Goal: Task Accomplishment & Management: Manage account settings

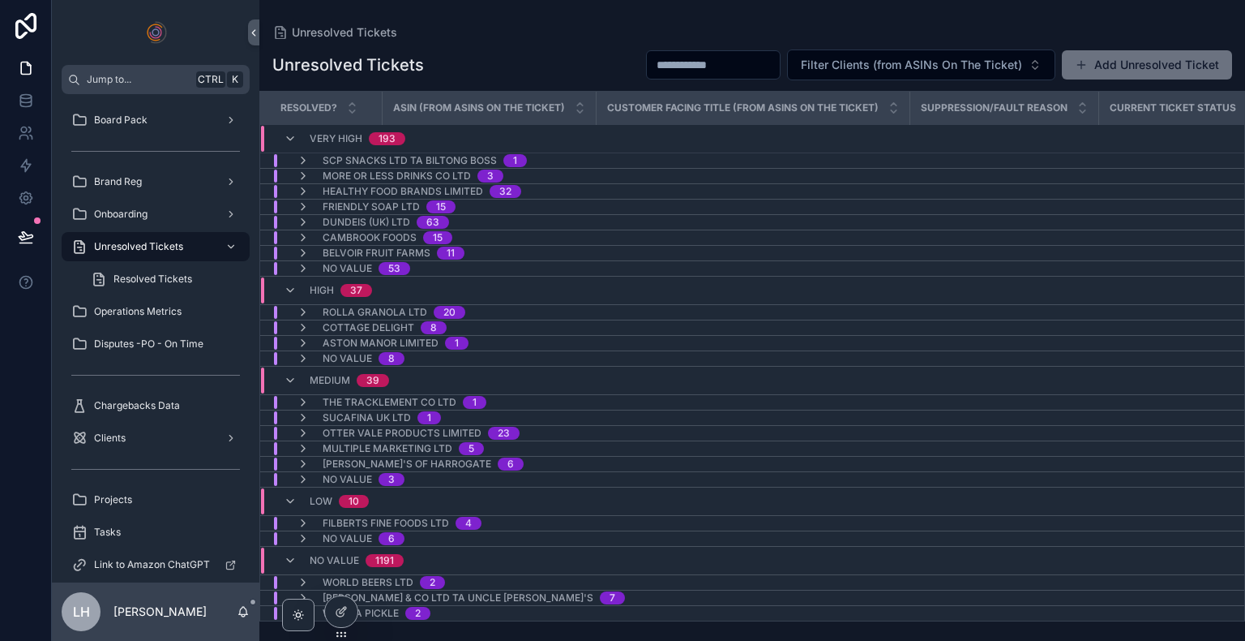
scroll to position [46, 0]
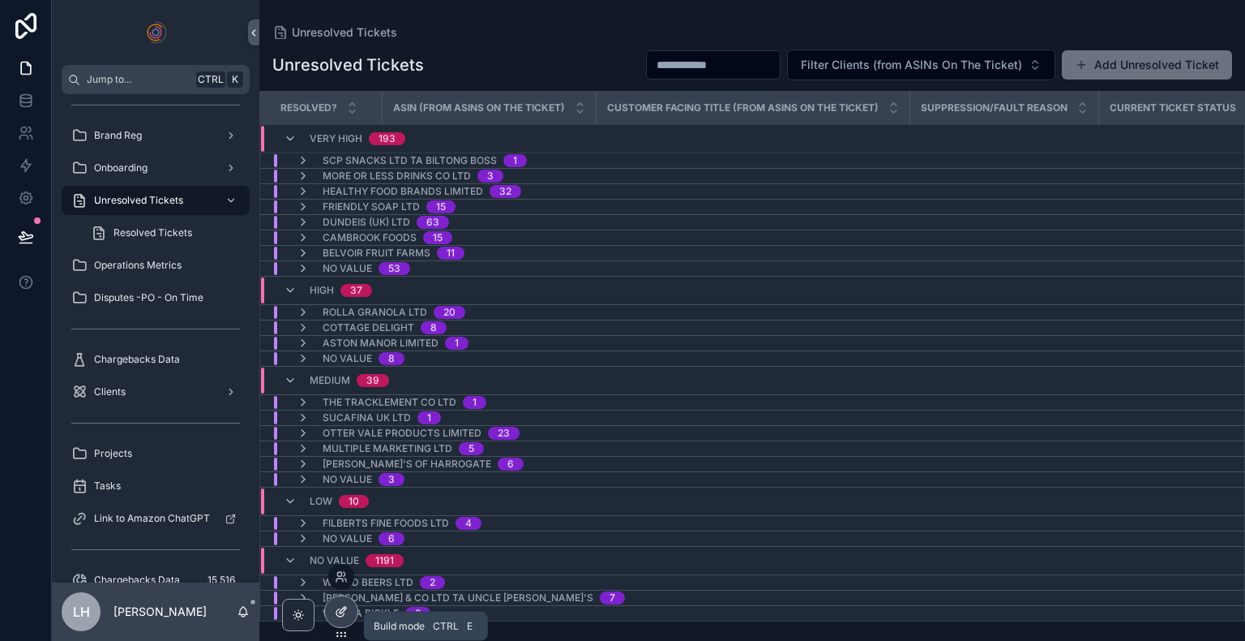
click at [349, 614] on div at bounding box center [341, 611] width 32 height 31
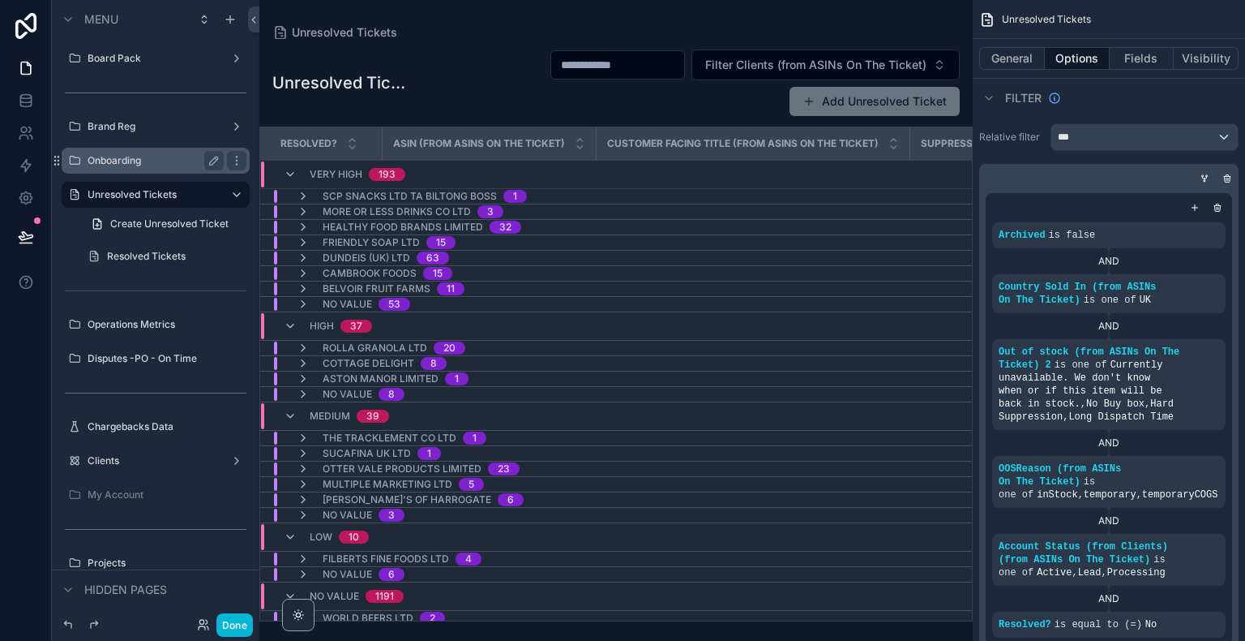
click at [152, 155] on label "Onboarding" at bounding box center [153, 160] width 130 height 13
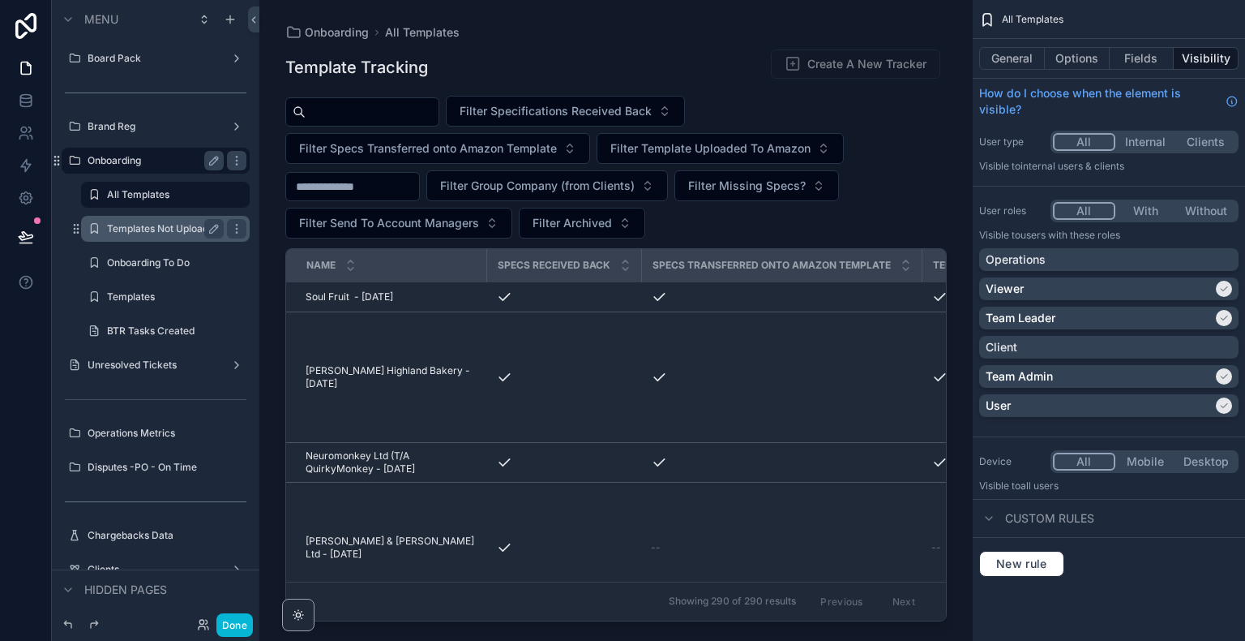
click at [158, 218] on div "Templates Not Uploaded" at bounding box center [165, 229] width 162 height 26
click at [166, 229] on label "Templates Not Uploaded" at bounding box center [163, 228] width 113 height 13
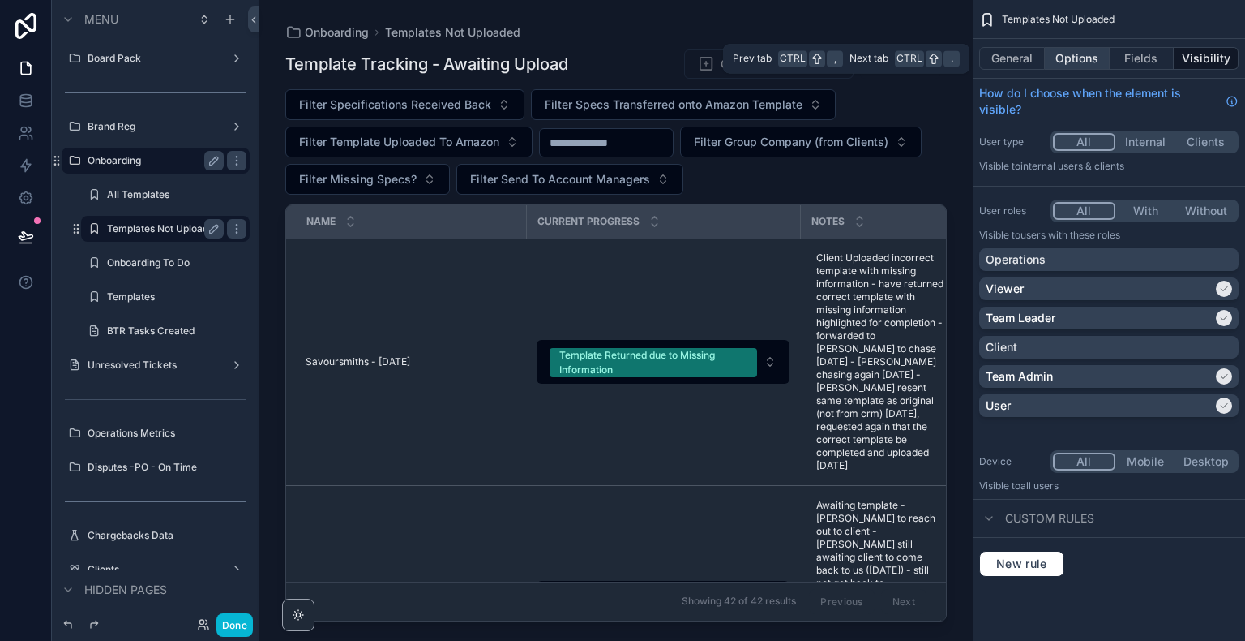
click at [1082, 49] on button "Options" at bounding box center [1077, 58] width 65 height 23
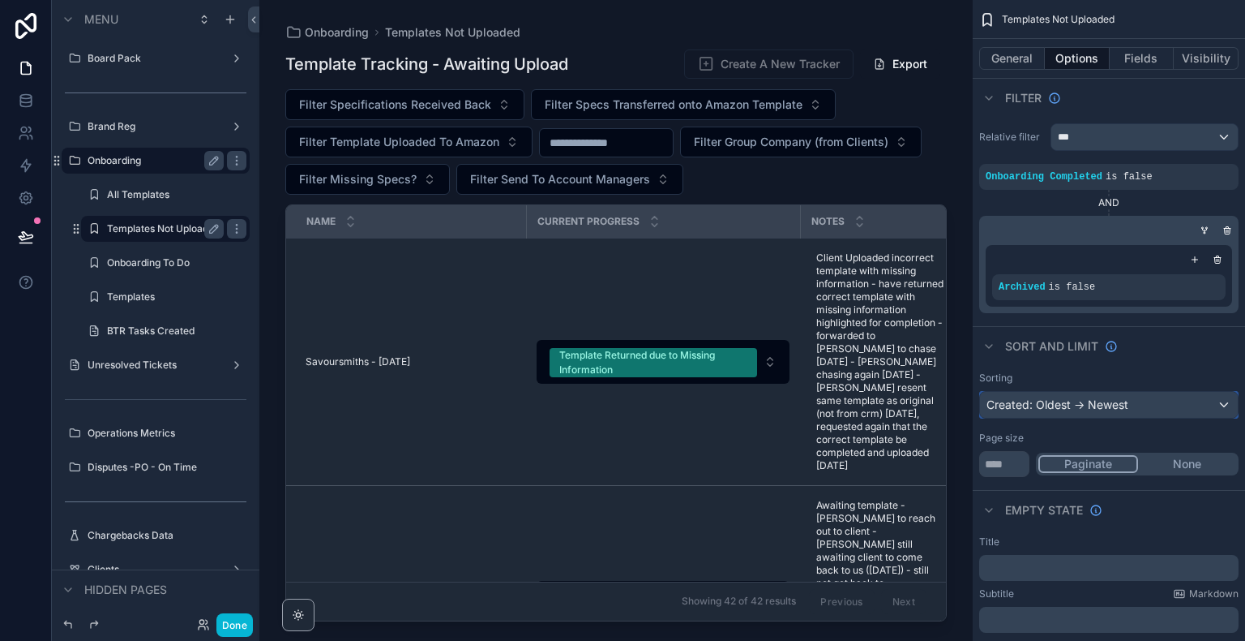
click at [1117, 408] on div "Created: Oldest -> Newest" at bounding box center [1109, 405] width 258 height 26
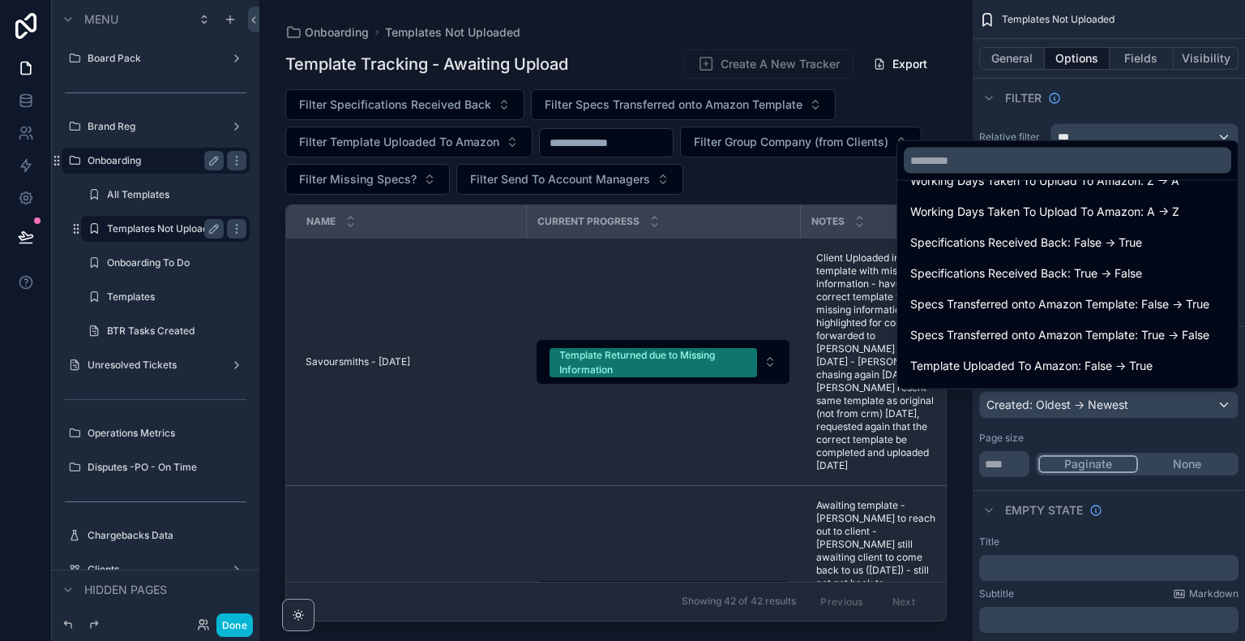
scroll to position [712, 0]
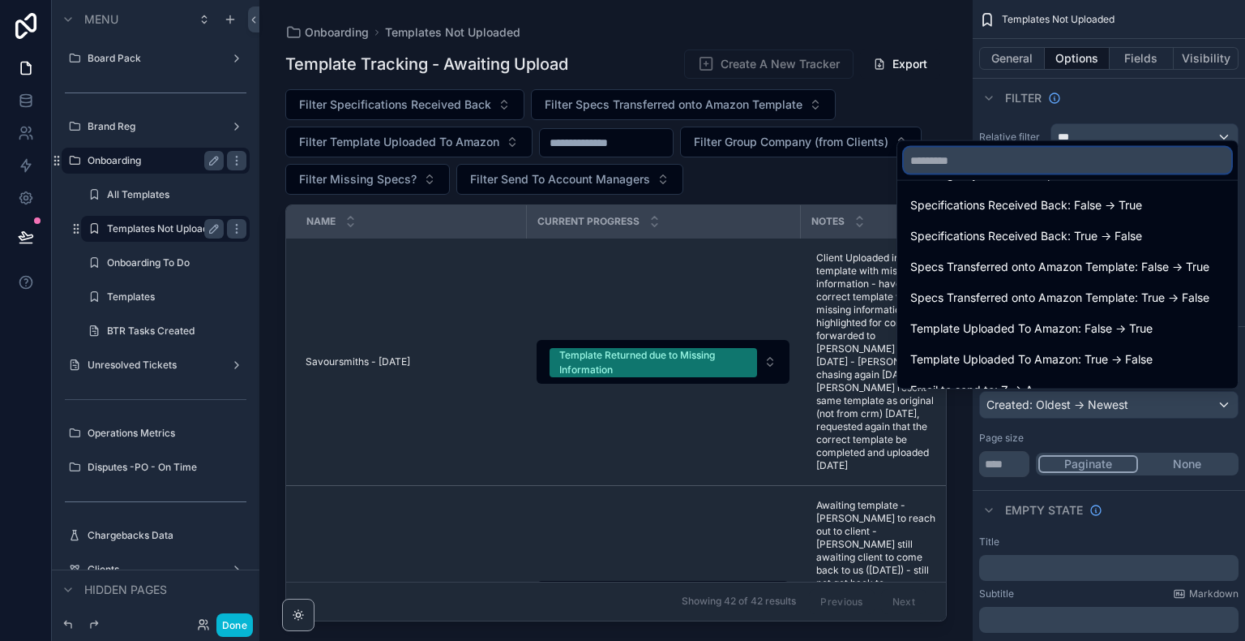
click at [1126, 154] on input "text" at bounding box center [1068, 161] width 328 height 26
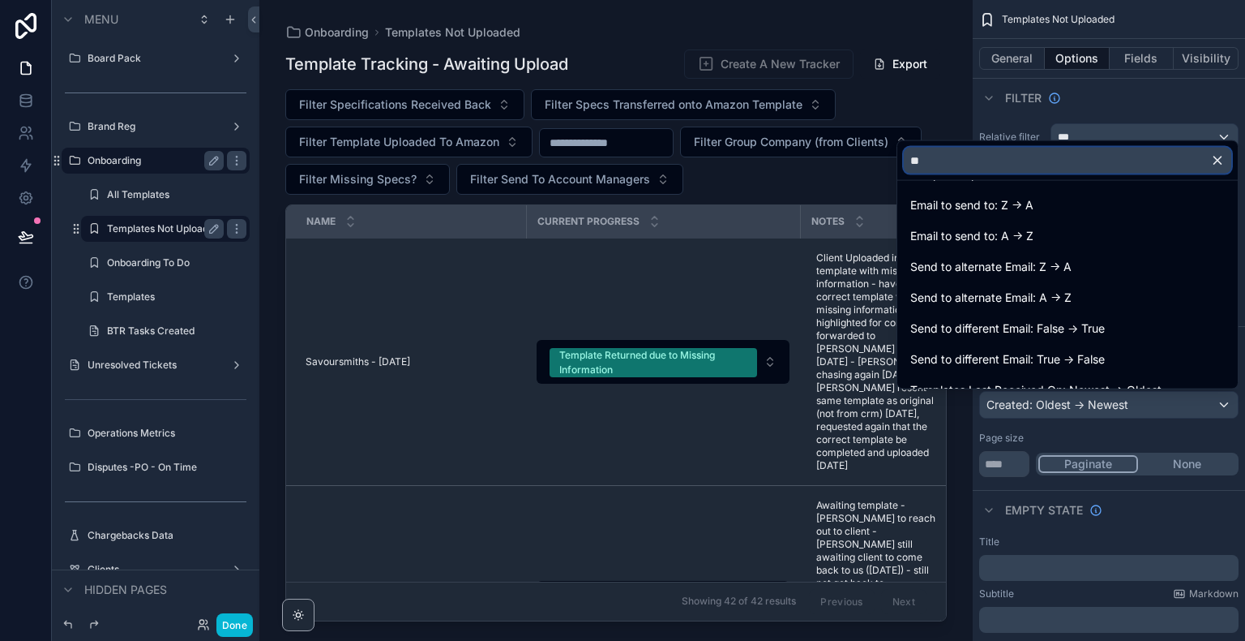
scroll to position [0, 0]
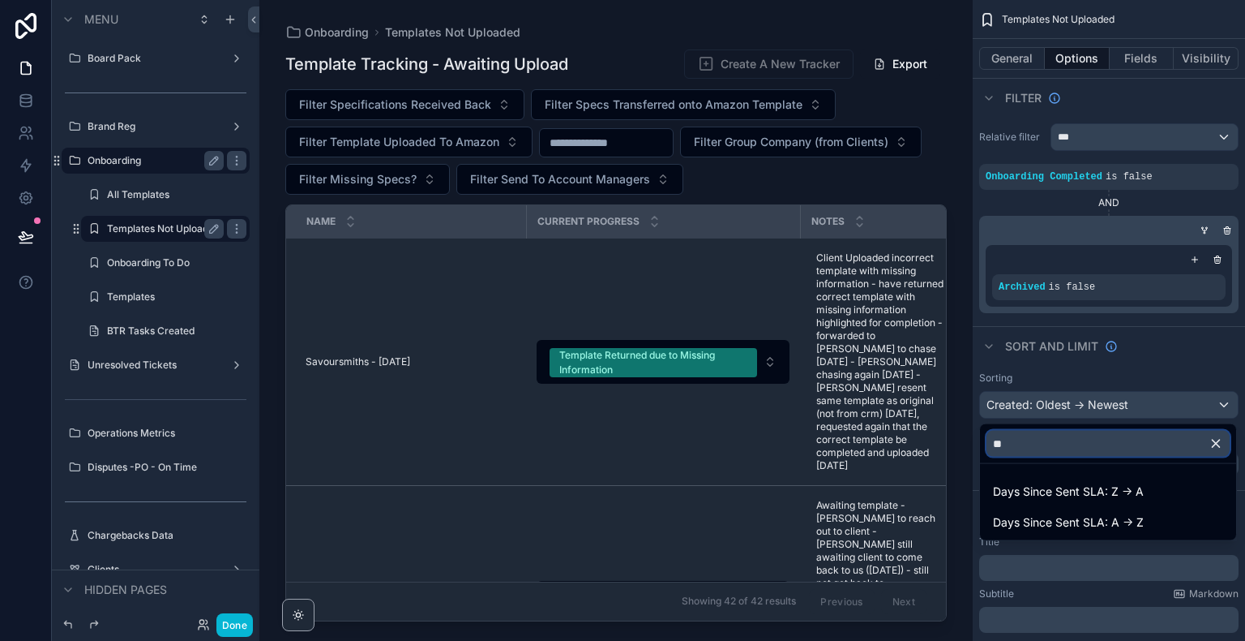
type input "*"
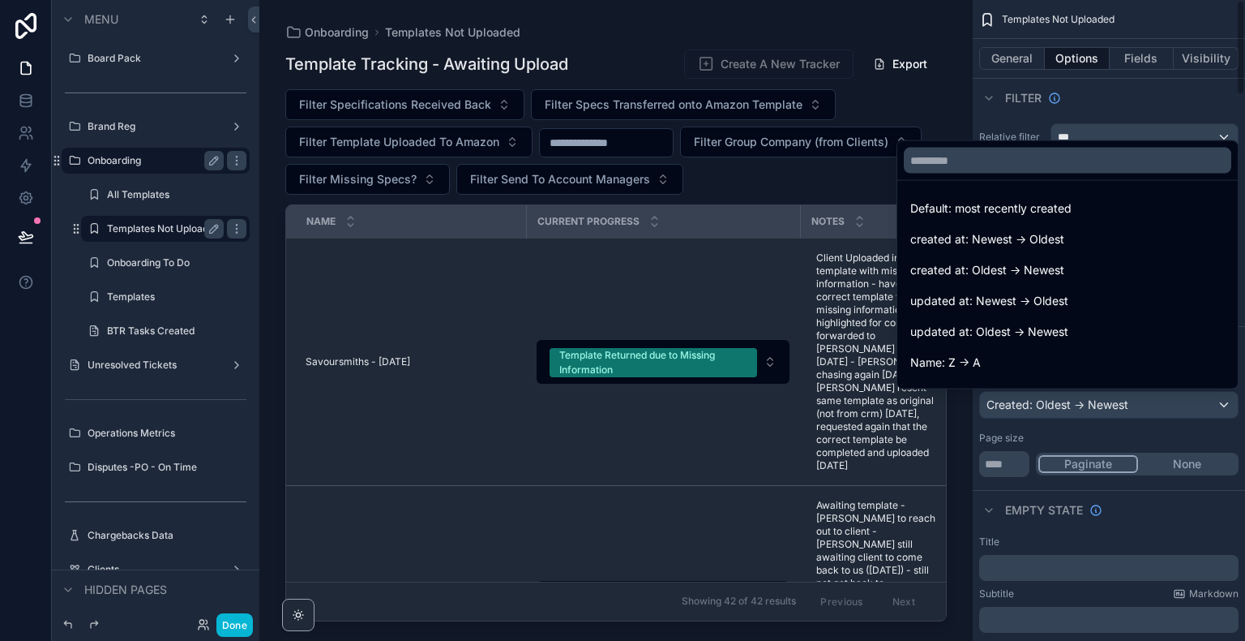
click at [1143, 525] on div "scrollable content" at bounding box center [622, 320] width 1245 height 641
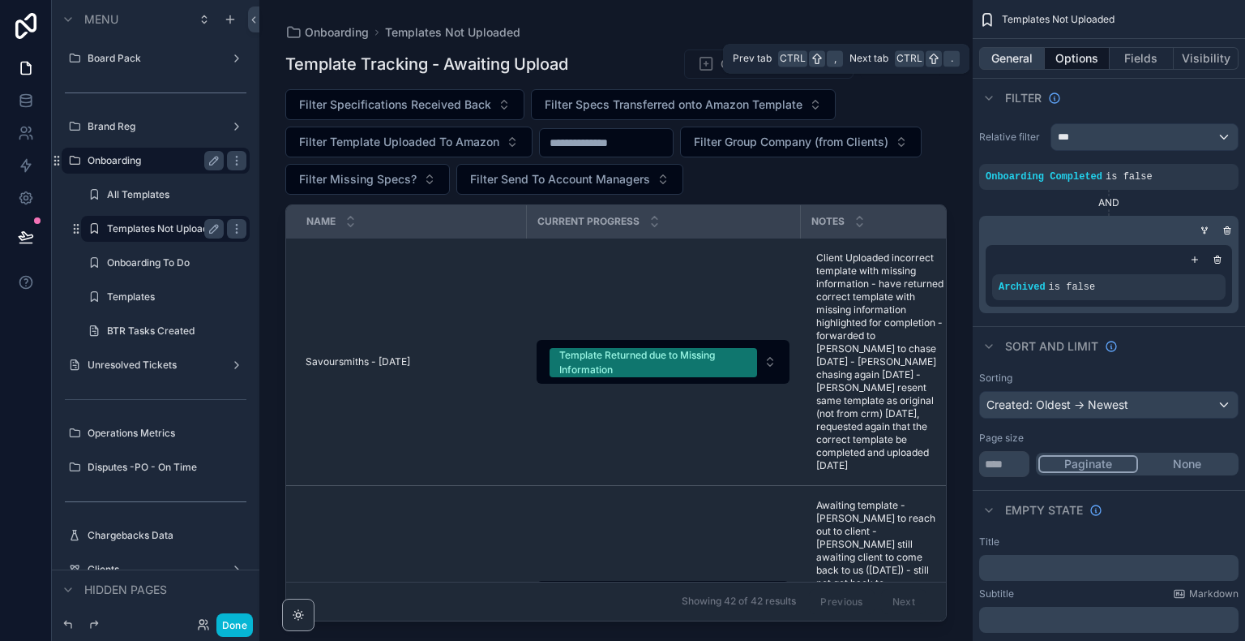
click at [1012, 54] on button "General" at bounding box center [1012, 58] width 66 height 23
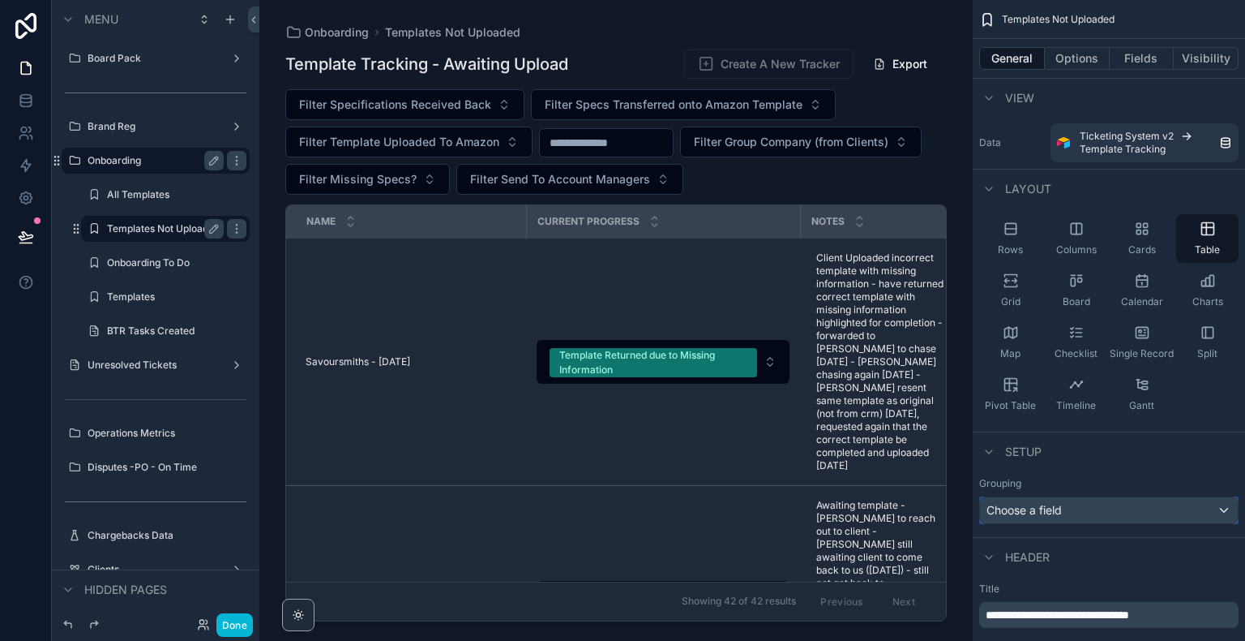
click at [1158, 512] on div "Choose a field" at bounding box center [1109, 510] width 258 height 26
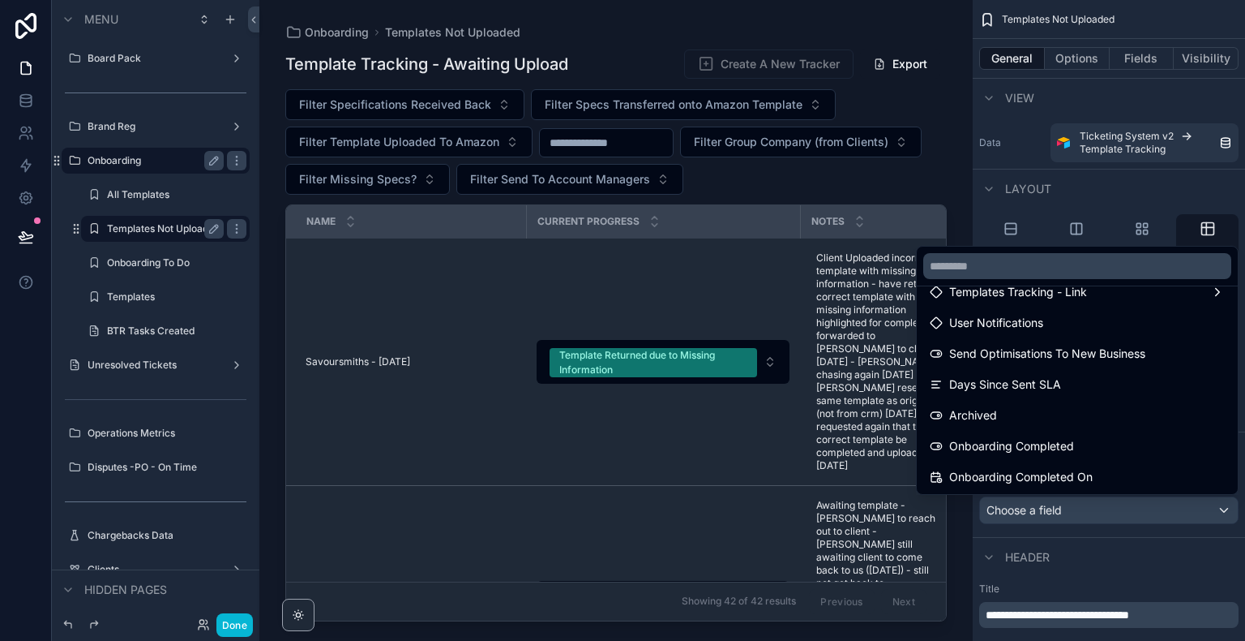
scroll to position [1982, 0]
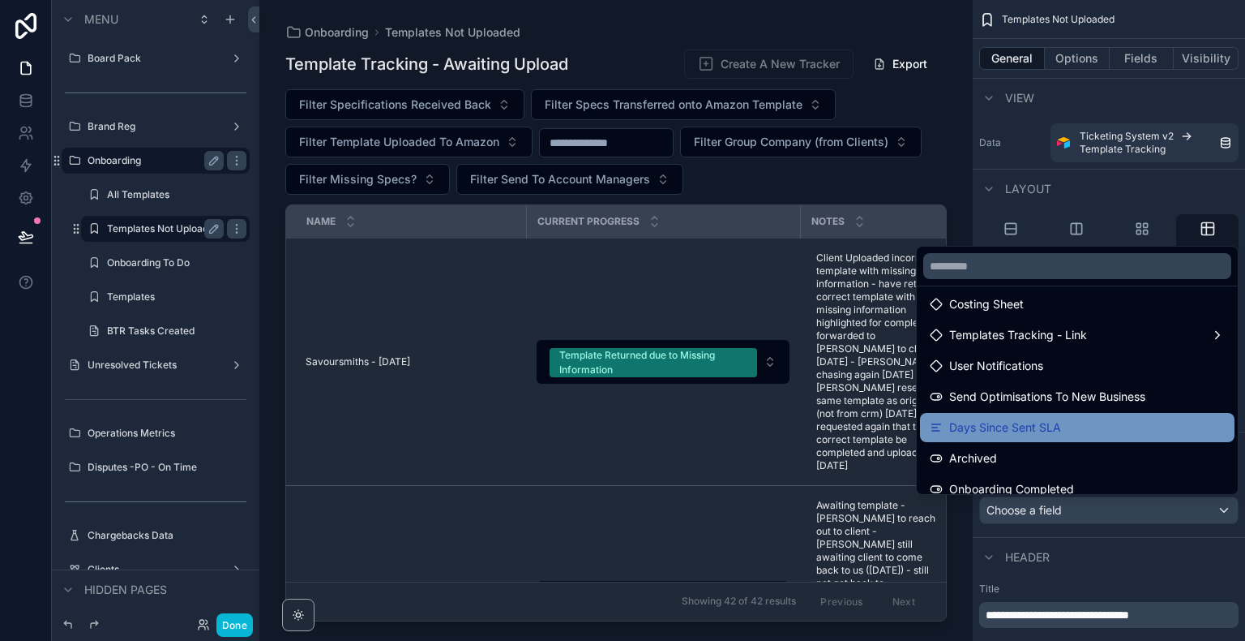
click at [1168, 429] on div "Days Since Sent SLA" at bounding box center [1077, 427] width 295 height 19
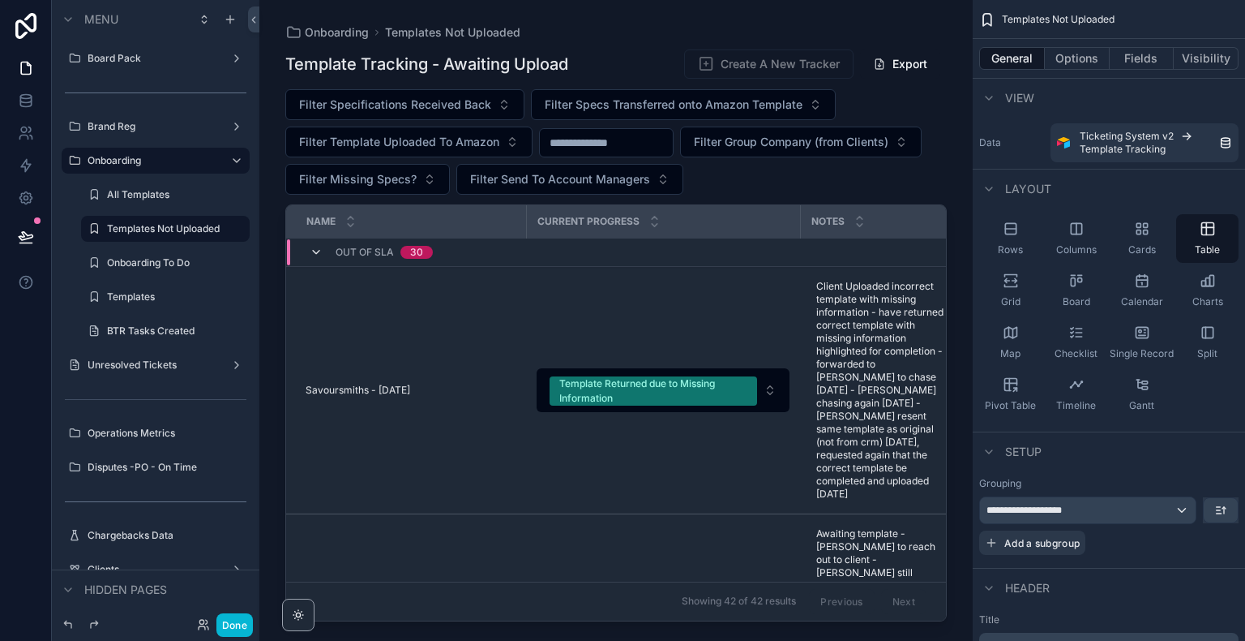
click at [311, 248] on icon "scrollable content" at bounding box center [316, 252] width 13 height 13
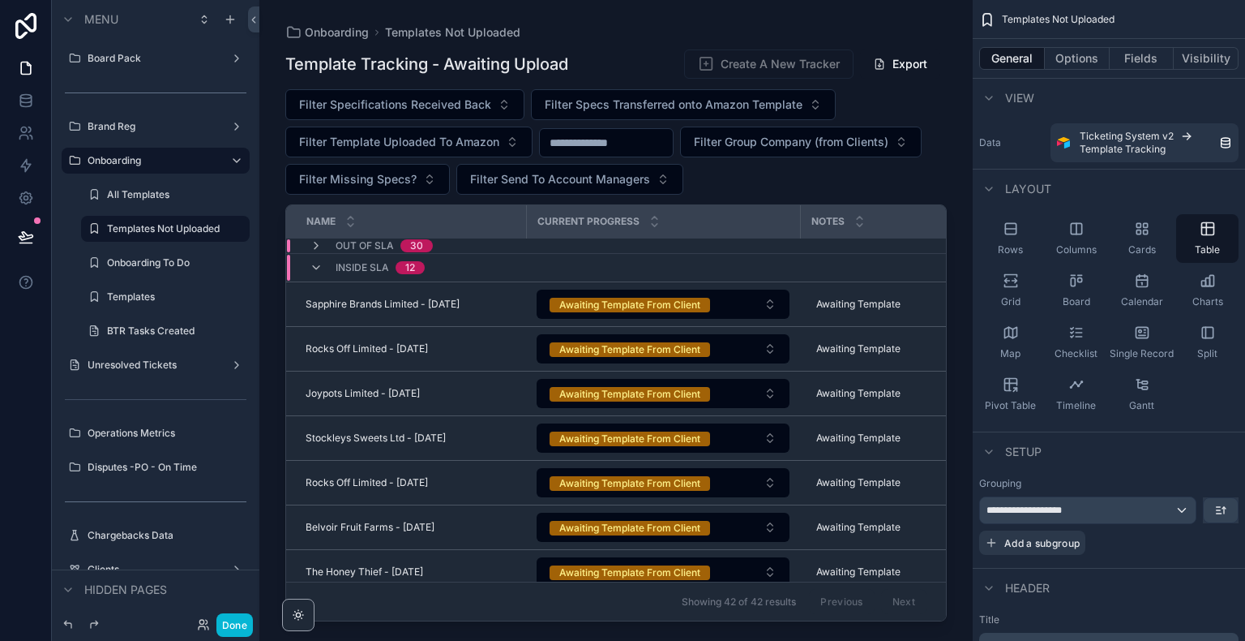
click at [315, 272] on div "Inside SLA 12" at bounding box center [367, 268] width 115 height 26
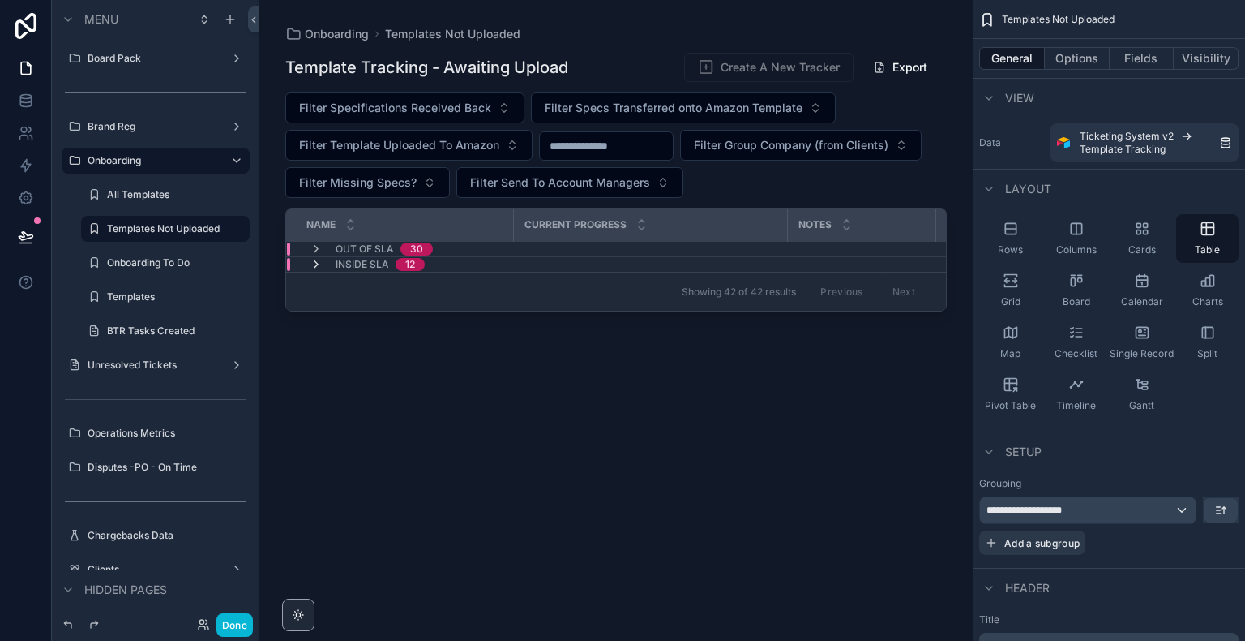
click at [320, 261] on icon "scrollable content" at bounding box center [316, 264] width 13 height 13
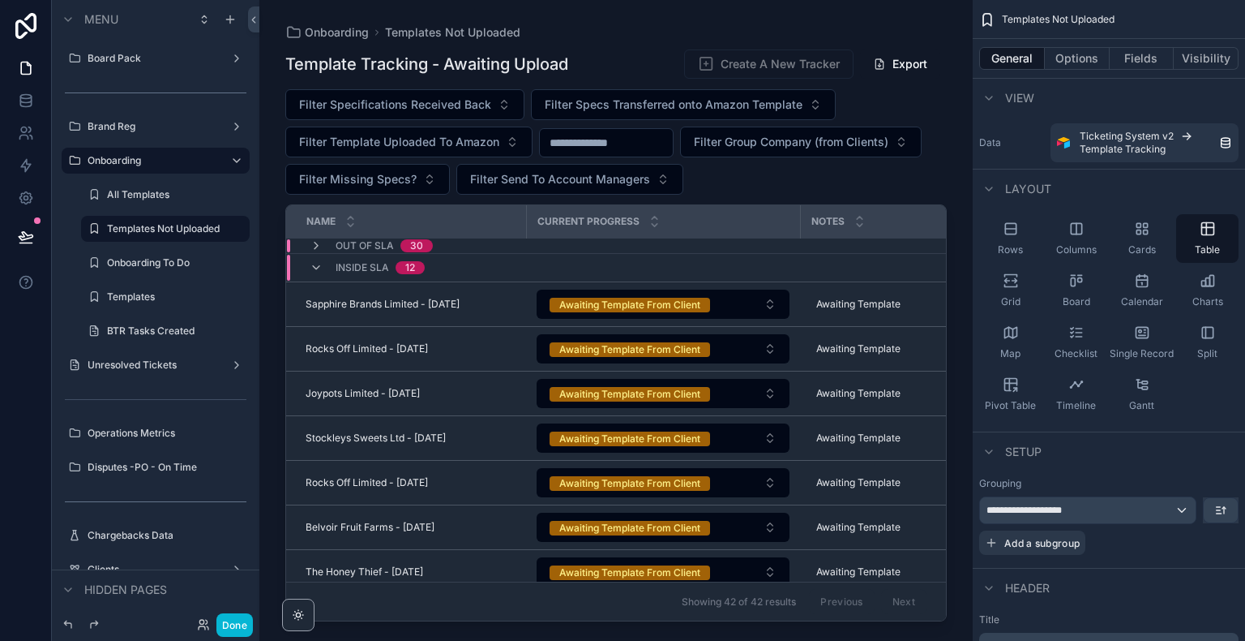
click at [320, 261] on icon "scrollable content" at bounding box center [316, 267] width 13 height 13
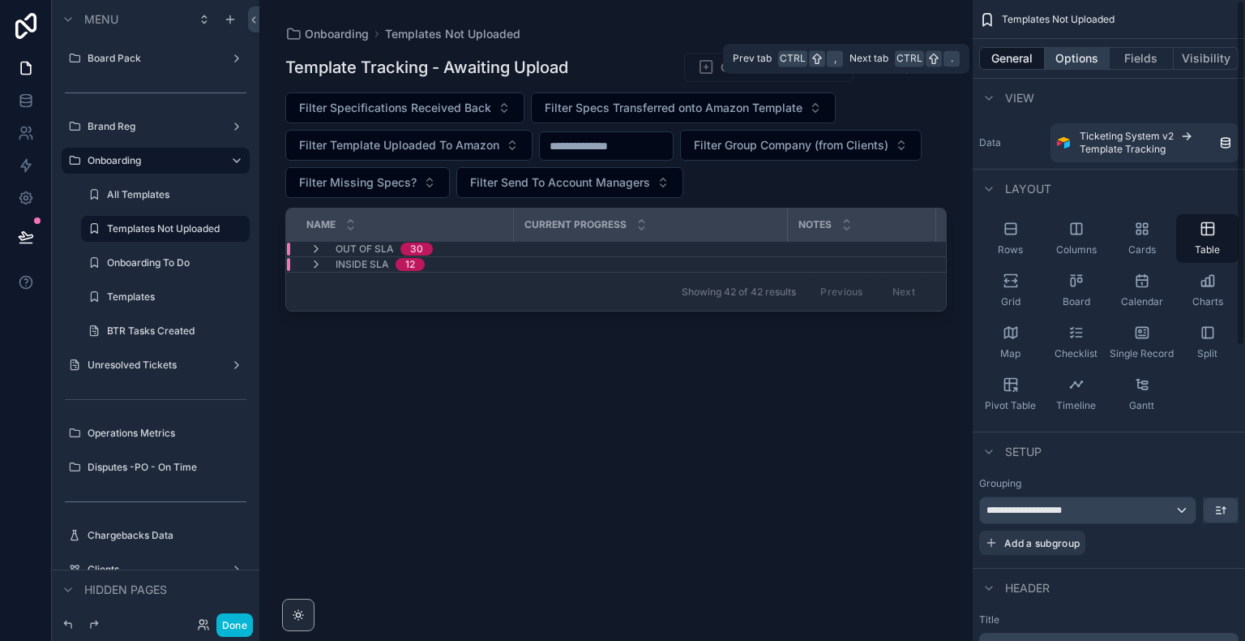
click at [1075, 63] on button "Options" at bounding box center [1077, 58] width 65 height 23
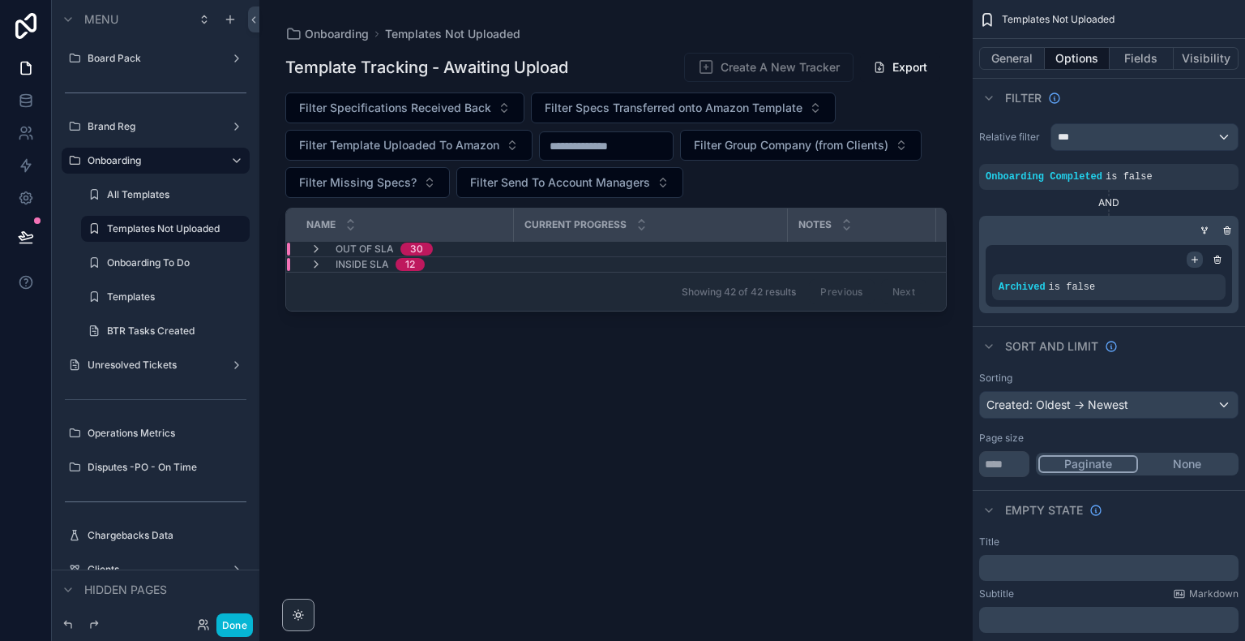
click at [1195, 262] on icon "scrollable content" at bounding box center [1195, 260] width 10 height 10
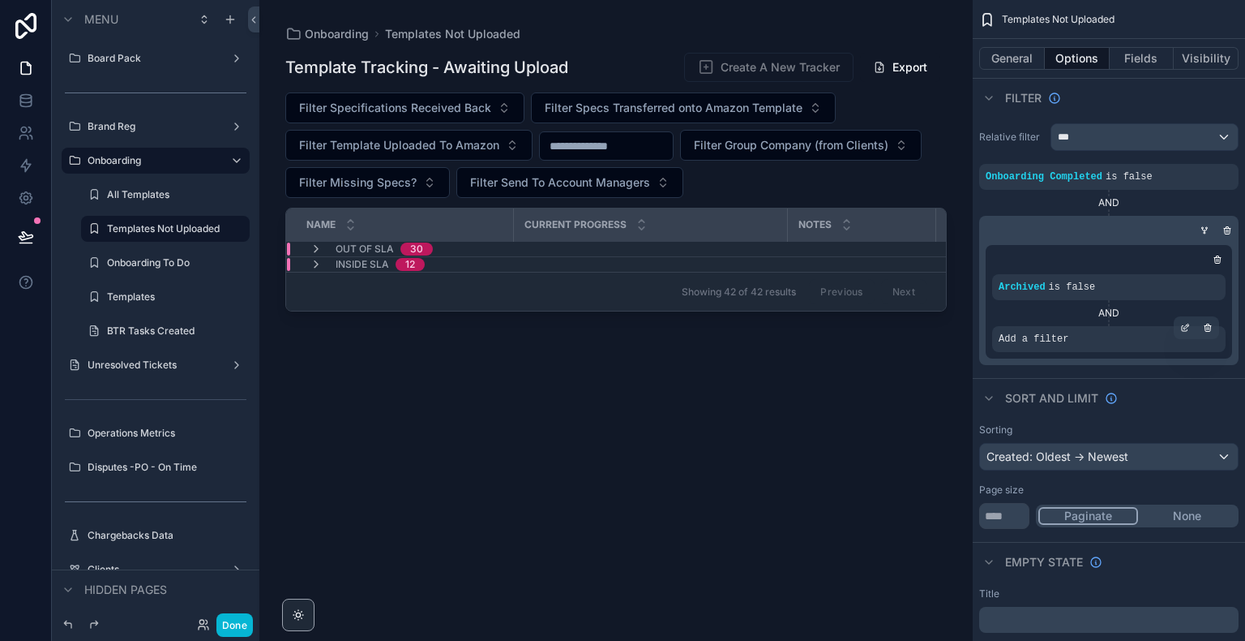
click at [1054, 336] on span "Add a filter" at bounding box center [1034, 338] width 70 height 13
click at [1180, 319] on div "scrollable content" at bounding box center [1185, 327] width 23 height 23
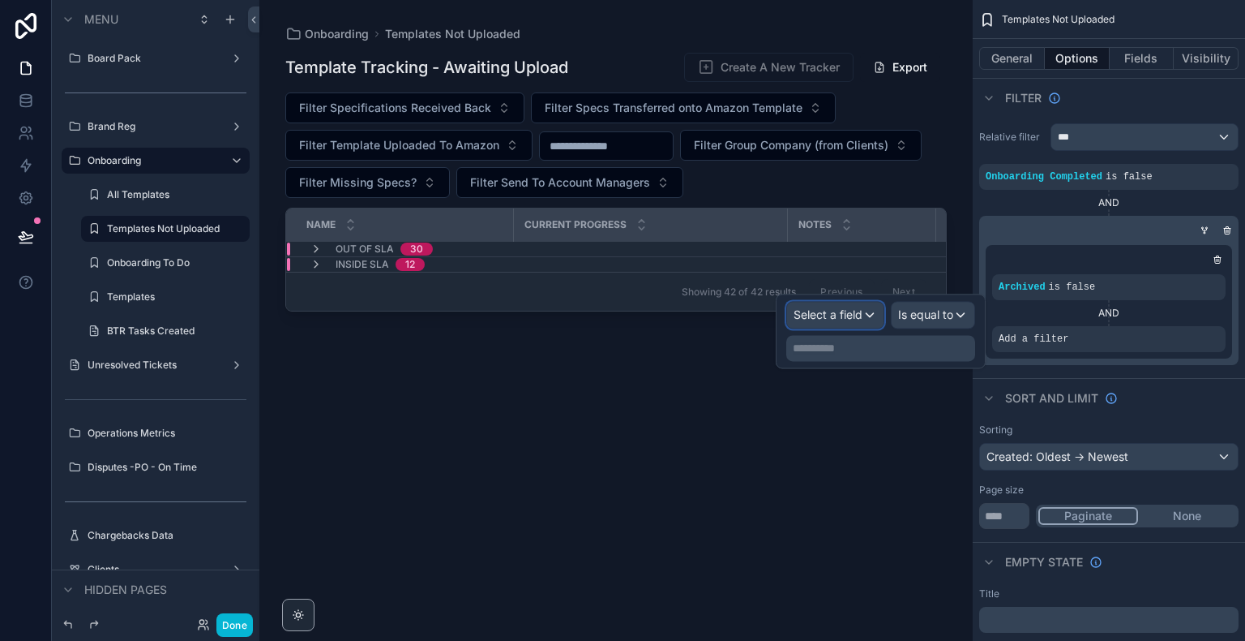
click at [847, 311] on span "Select a field" at bounding box center [828, 314] width 69 height 14
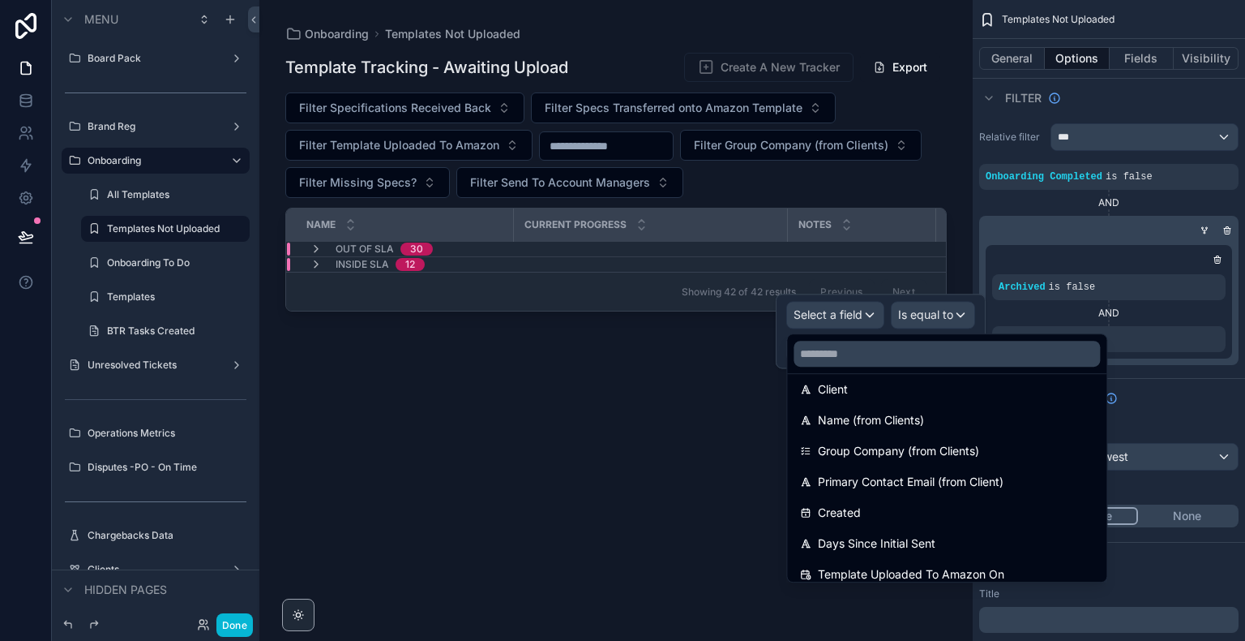
scroll to position [237, 0]
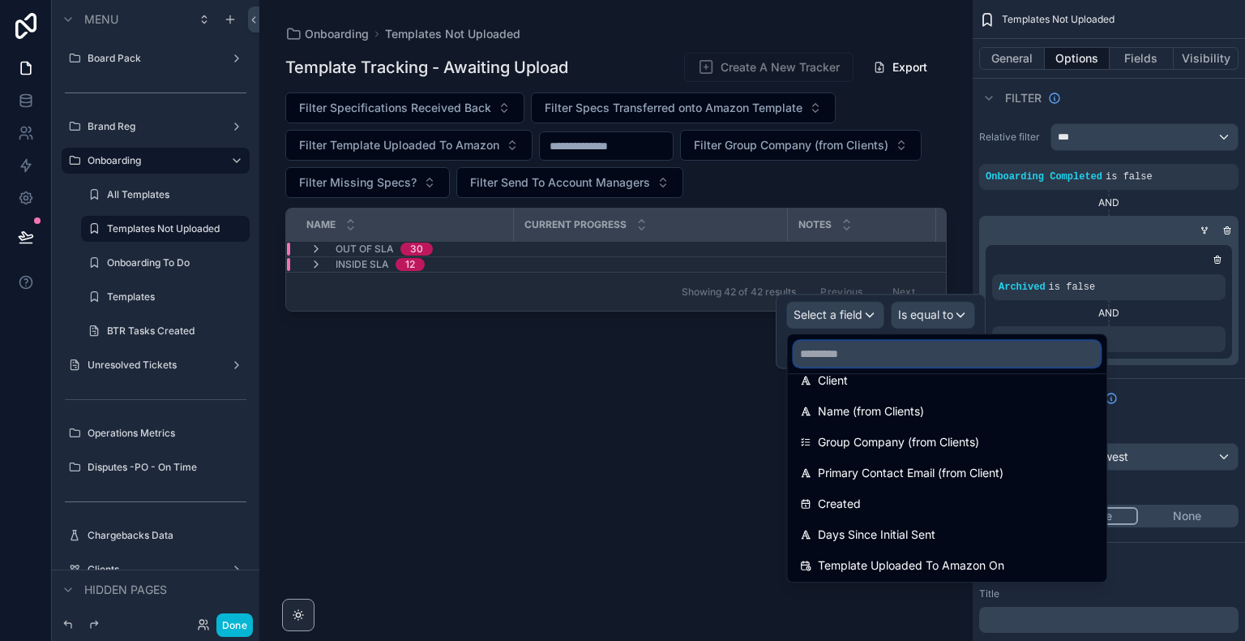
click at [1016, 346] on input "text" at bounding box center [947, 354] width 306 height 26
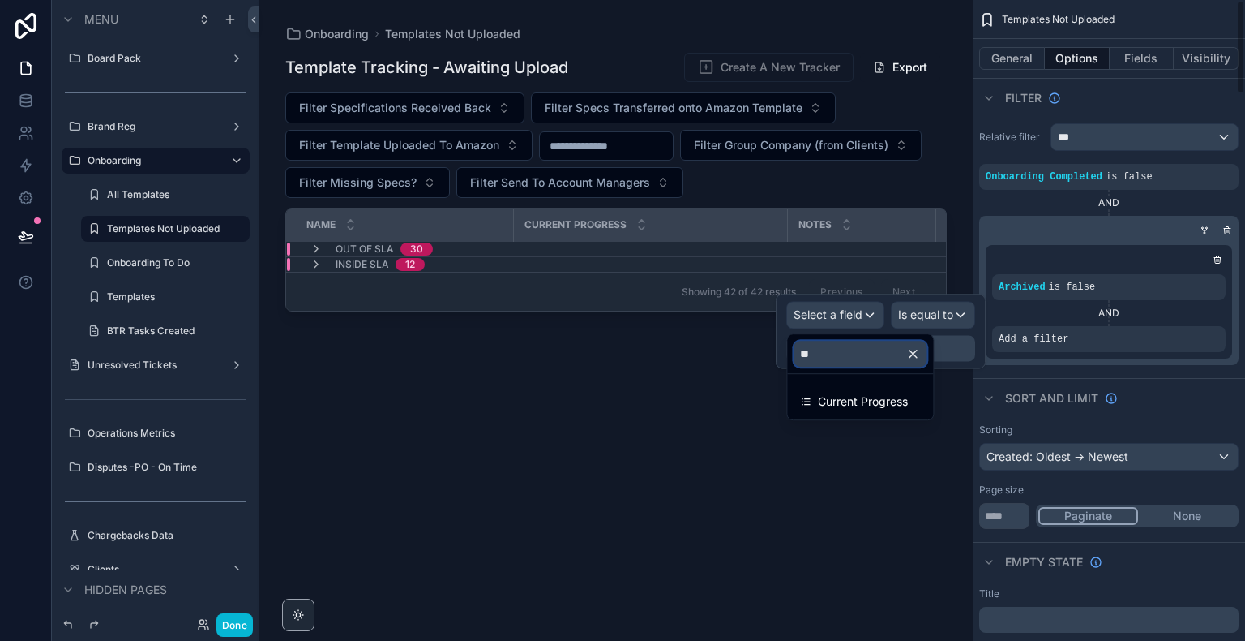
scroll to position [0, 0]
type input "*******"
click at [890, 388] on div "Current Progress" at bounding box center [860, 401] width 139 height 29
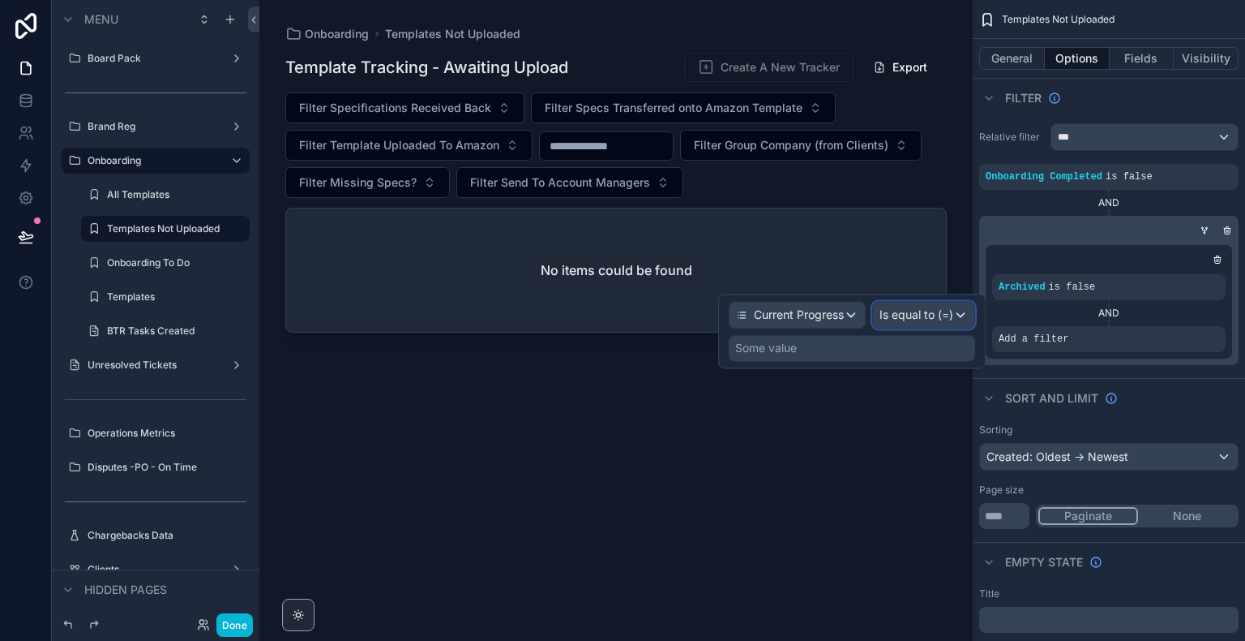
click at [911, 313] on span "Is equal to (=)" at bounding box center [917, 314] width 74 height 16
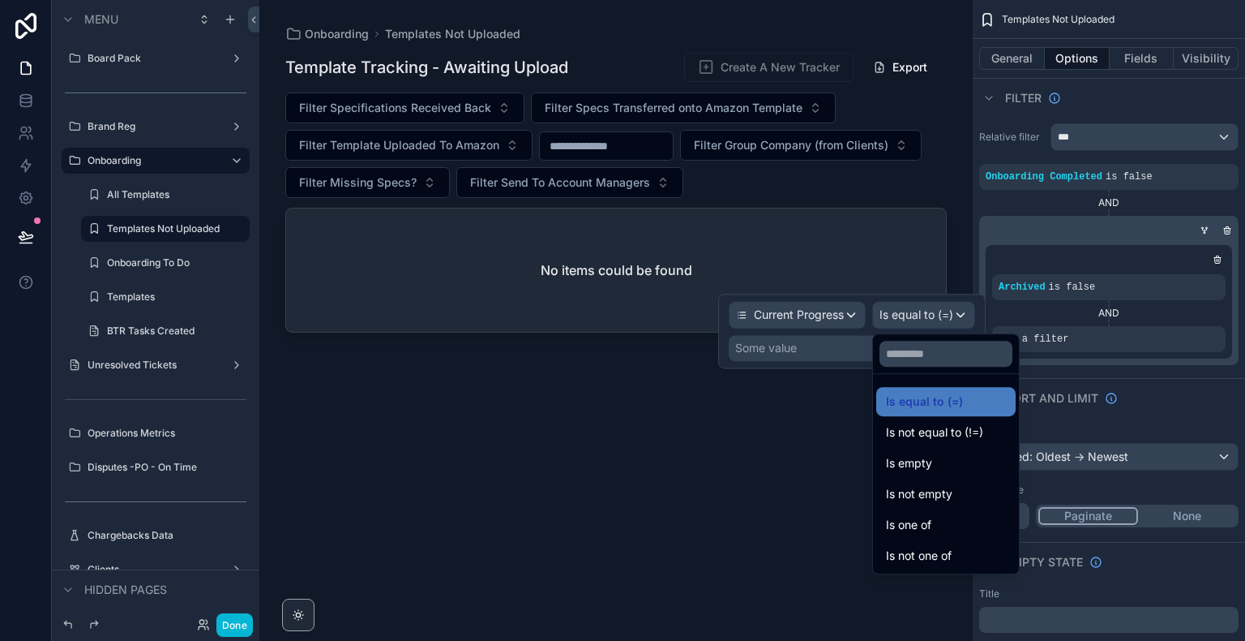
click at [820, 353] on div at bounding box center [852, 331] width 268 height 75
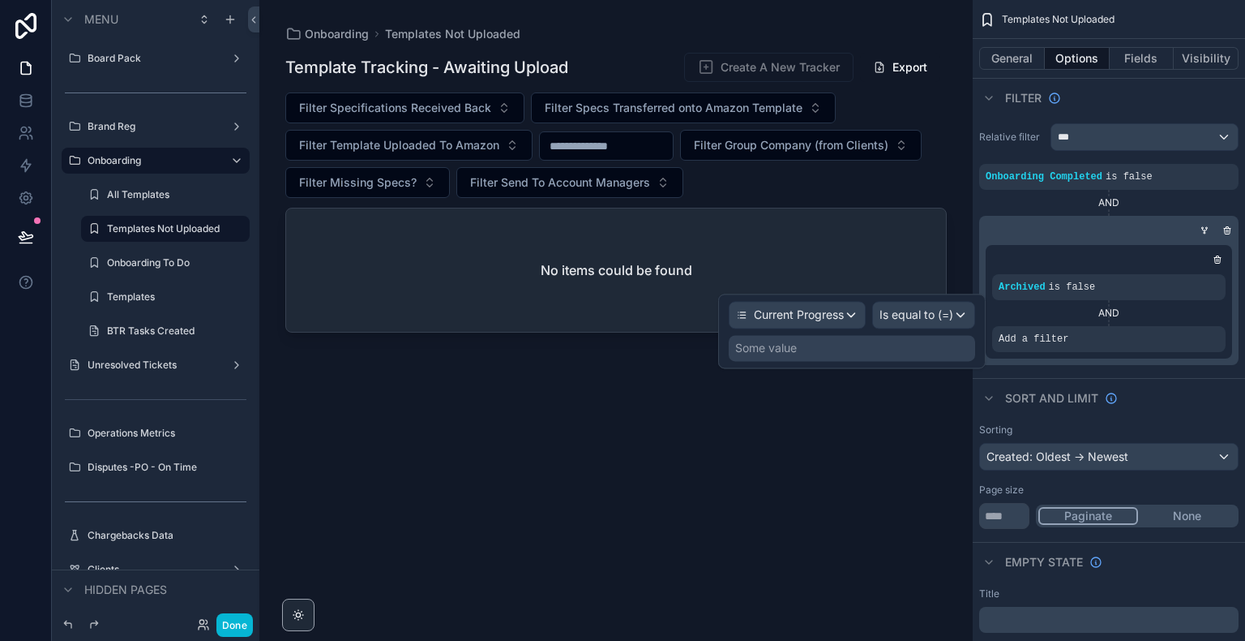
click at [820, 353] on div "Some value" at bounding box center [852, 348] width 246 height 26
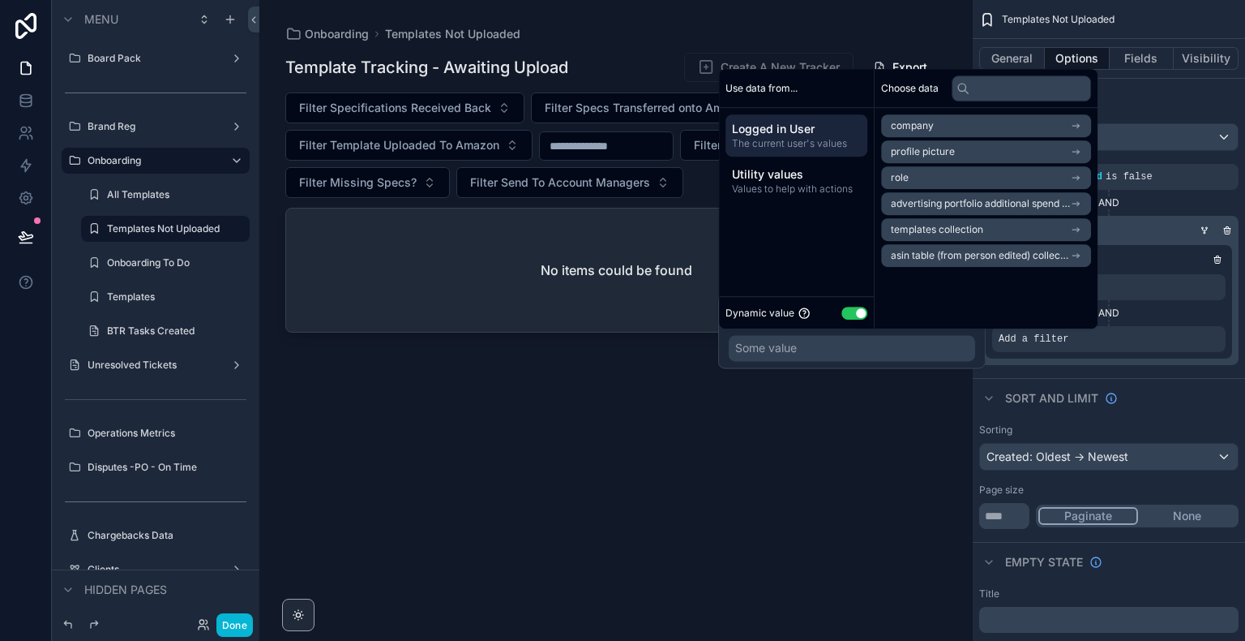
click at [861, 309] on button "Use setting" at bounding box center [855, 312] width 26 height 13
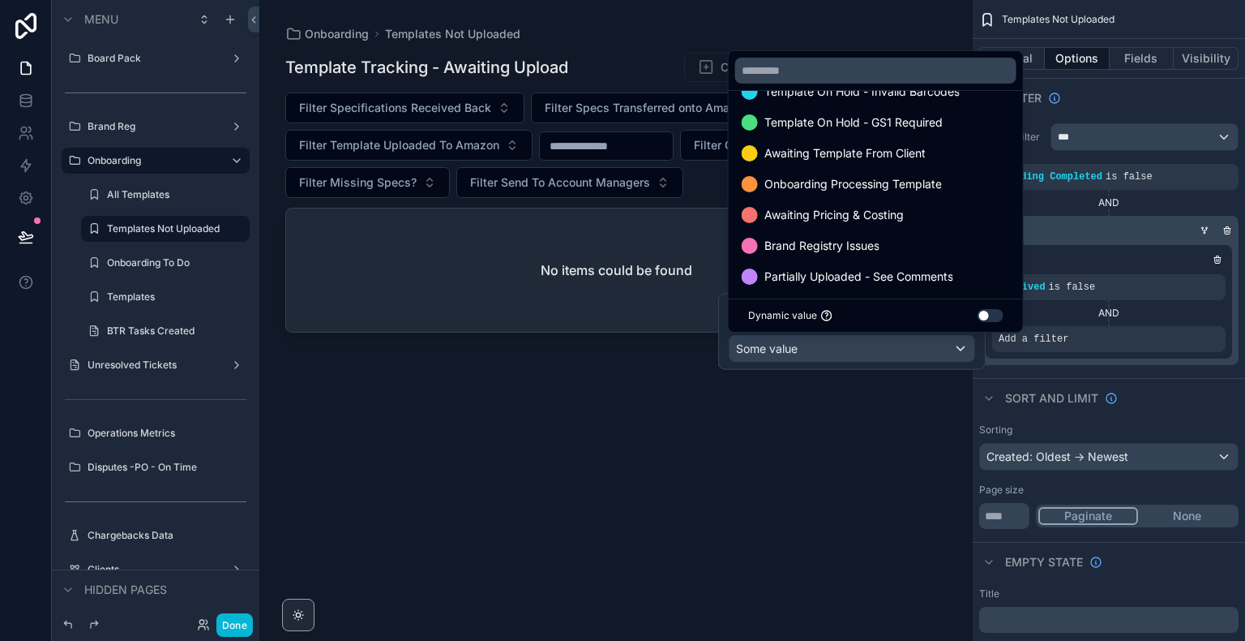
scroll to position [94, 0]
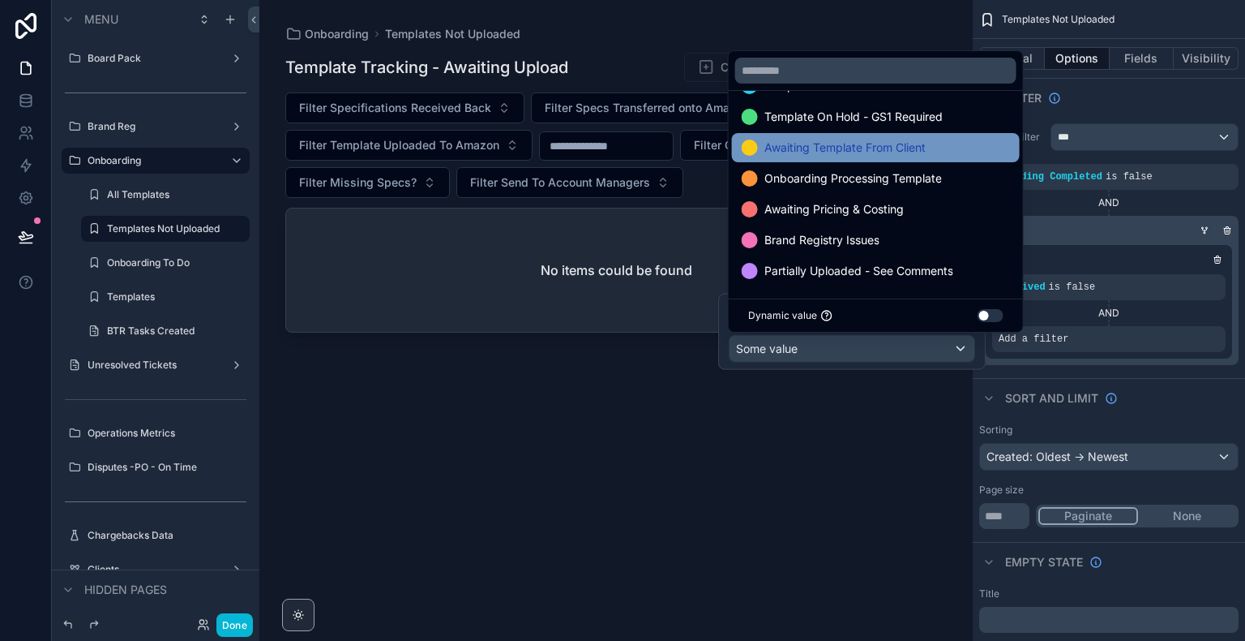
click at [911, 144] on span "Awaiting Template From Client" at bounding box center [845, 147] width 161 height 19
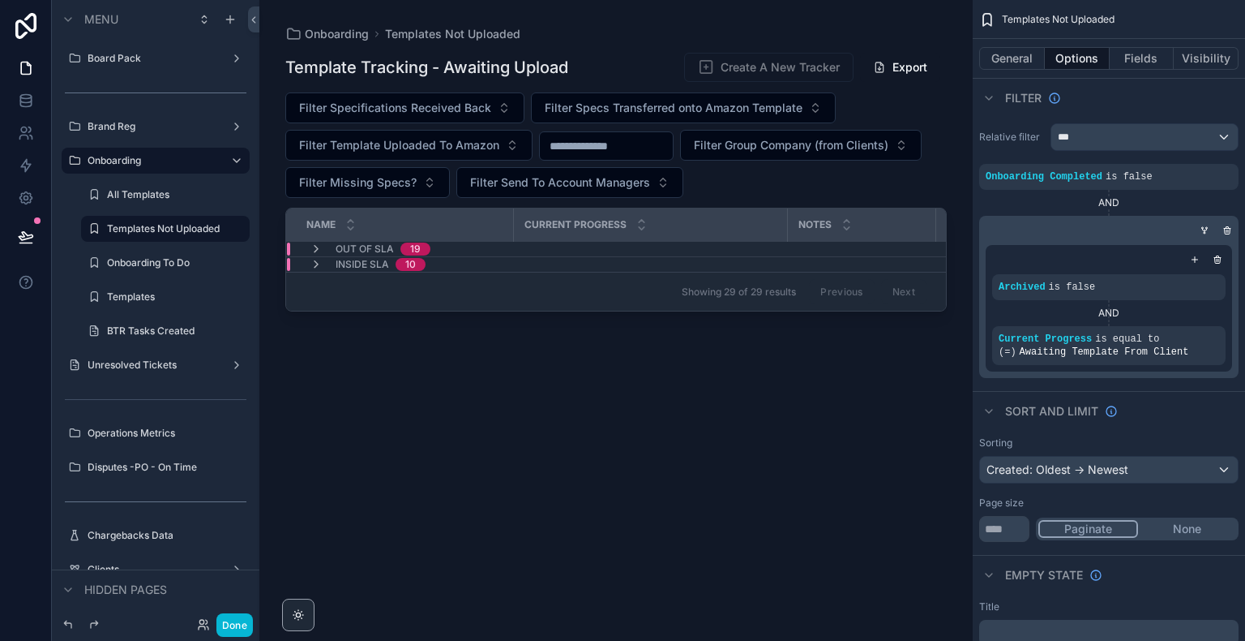
click at [746, 481] on div "Template Tracking - Awaiting Upload Create A New Tracker Export Filter Specific…" at bounding box center [616, 331] width 662 height 579
click at [610, 508] on div "Template Tracking - Awaiting Upload Create A New Tracker Export Filter Specific…" at bounding box center [616, 331] width 662 height 579
click at [237, 229] on icon "scrollable content" at bounding box center [236, 228] width 1 height 1
click at [309, 250] on span "Clone" at bounding box center [304, 246] width 30 height 16
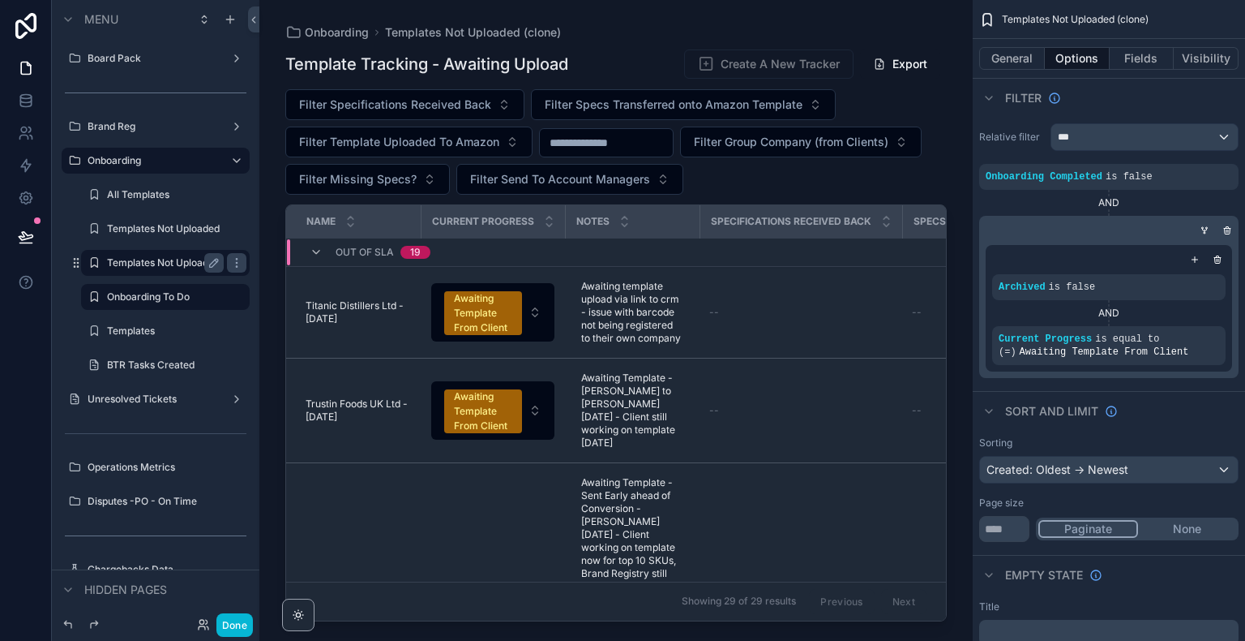
click at [163, 268] on label "Templates Not Uploaded (clone)" at bounding box center [165, 262] width 117 height 13
click at [213, 267] on icon "scrollable content" at bounding box center [214, 262] width 13 height 13
type input "*"
type input "**********"
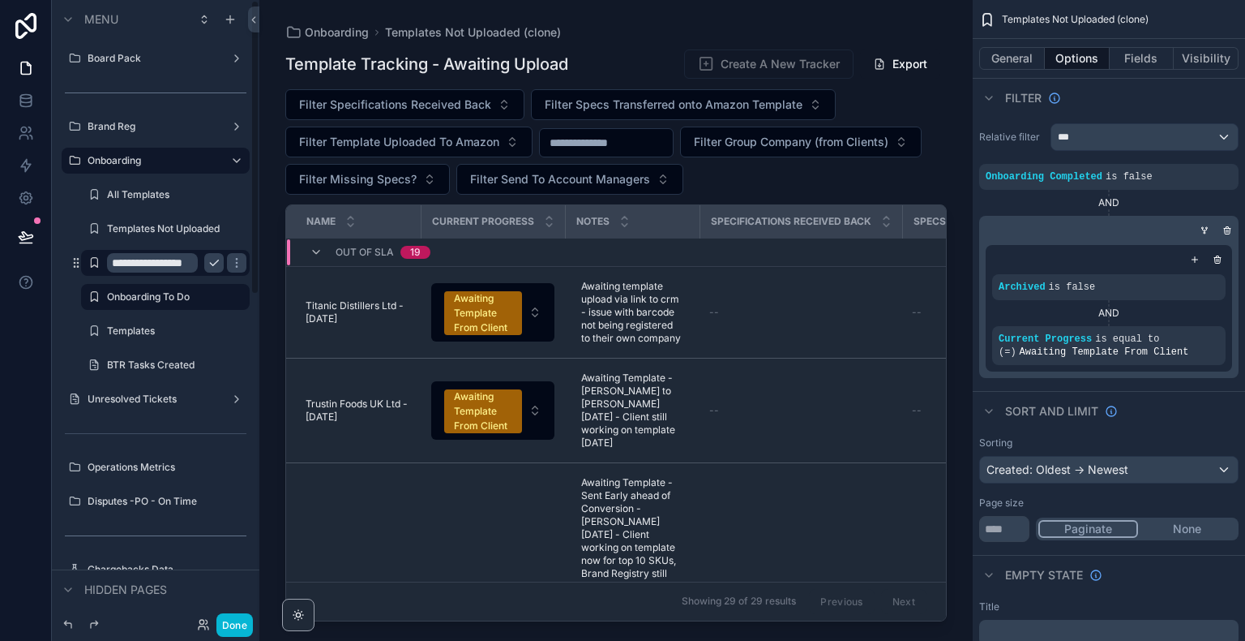
scroll to position [0, 0]
click at [217, 255] on div "**********" at bounding box center [622, 320] width 1245 height 641
click at [214, 266] on icon "scrollable content" at bounding box center [214, 262] width 13 height 13
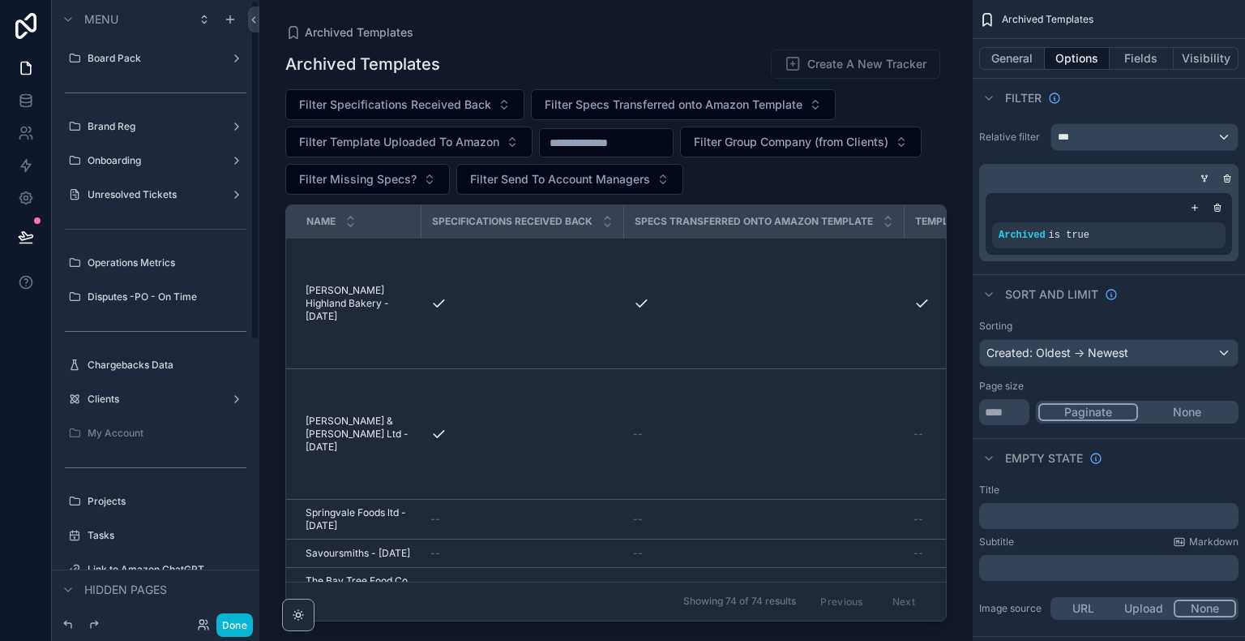
drag, startPoint x: 251, startPoint y: 344, endPoint x: 270, endPoint y: -19, distance: 363.8
click at [270, 0] on html "Menu Board Pack Brand Reg Onboarding Unresolved Tickets Operations Metrics Disp…" at bounding box center [622, 320] width 1245 height 641
click at [122, 158] on label "Onboarding" at bounding box center [153, 160] width 130 height 13
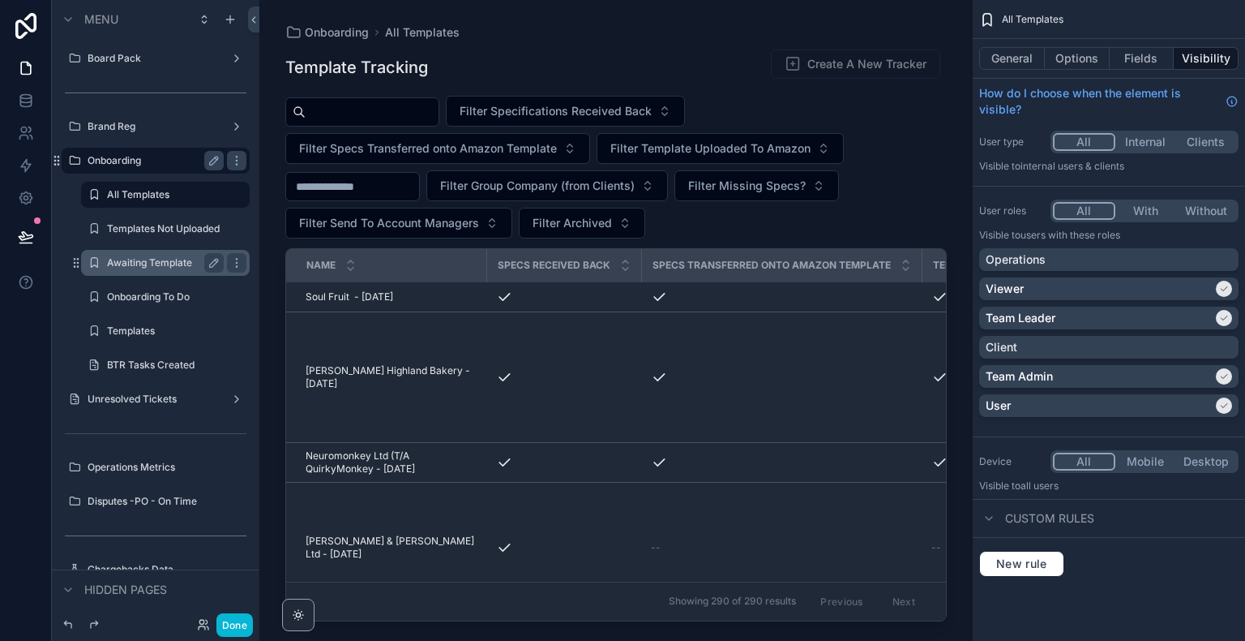
click at [149, 268] on label "Awaiting Template" at bounding box center [162, 262] width 110 height 13
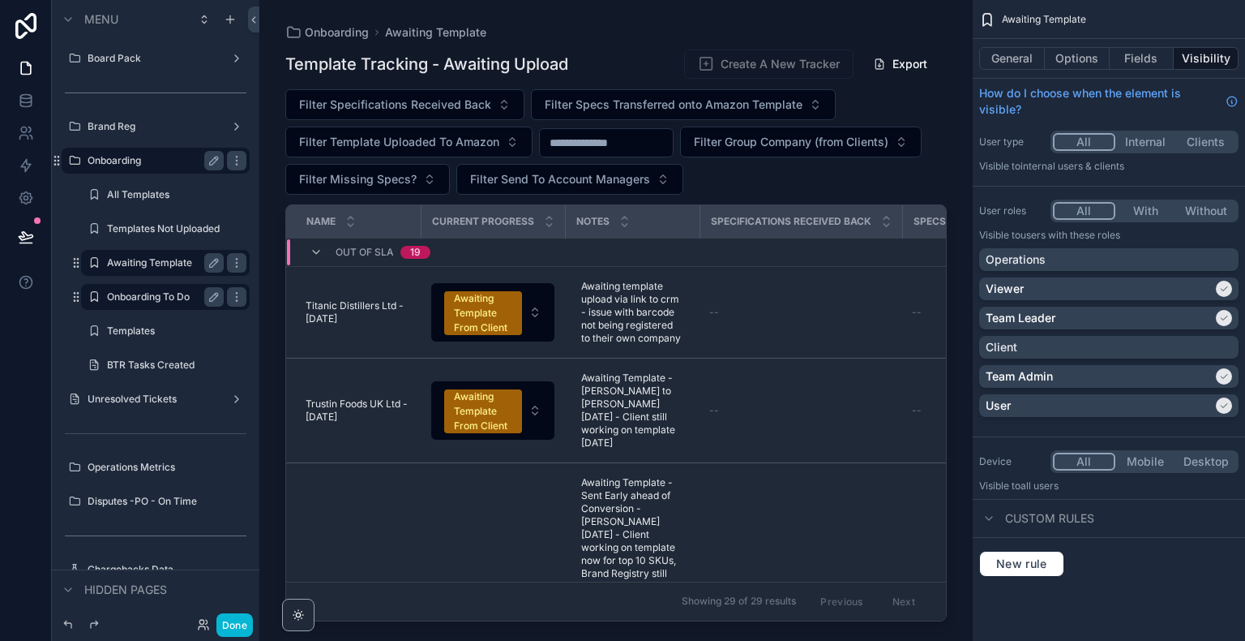
click at [161, 298] on label "Onboarding To Do" at bounding box center [162, 296] width 110 height 13
click at [168, 261] on label "Awaiting Template" at bounding box center [162, 262] width 110 height 13
click at [175, 230] on label "Templates Not Uploaded" at bounding box center [163, 228] width 113 height 13
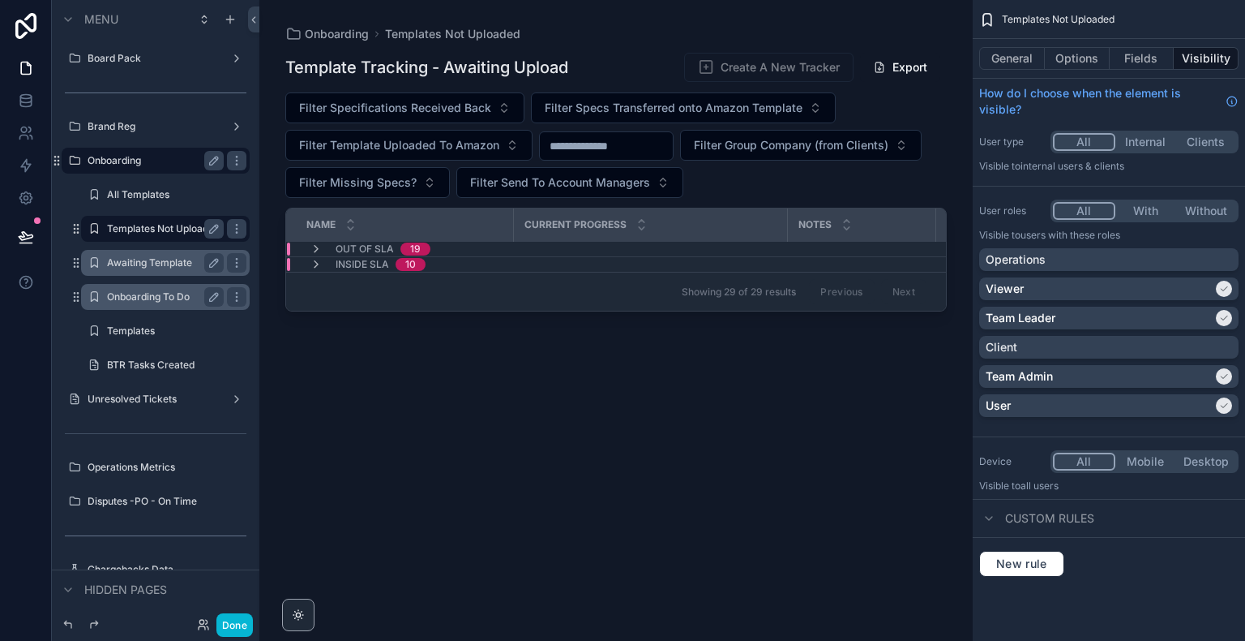
click at [161, 296] on label "Onboarding To Do" at bounding box center [162, 296] width 110 height 13
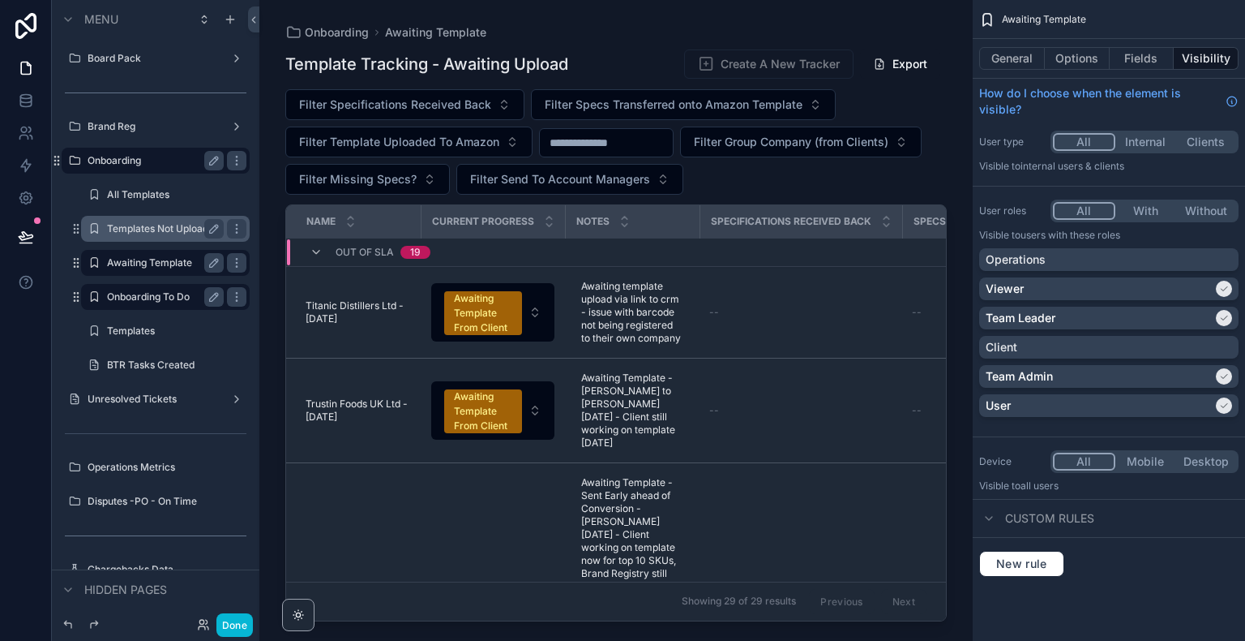
drag, startPoint x: 944, startPoint y: 237, endPoint x: 942, endPoint y: 399, distance: 162.2
click at [942, 399] on div "scrollable content" at bounding box center [616, 310] width 714 height 621
click at [178, 223] on label "Templates Not Uploaded" at bounding box center [163, 228] width 113 height 13
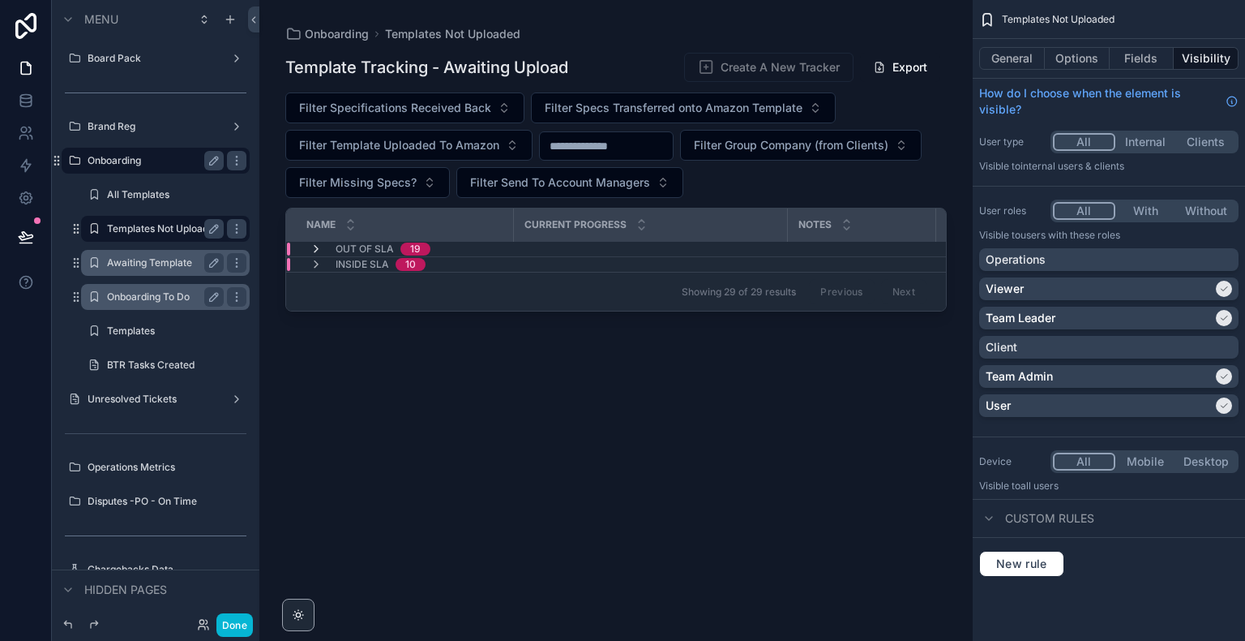
click at [315, 250] on icon "scrollable content" at bounding box center [316, 248] width 13 height 13
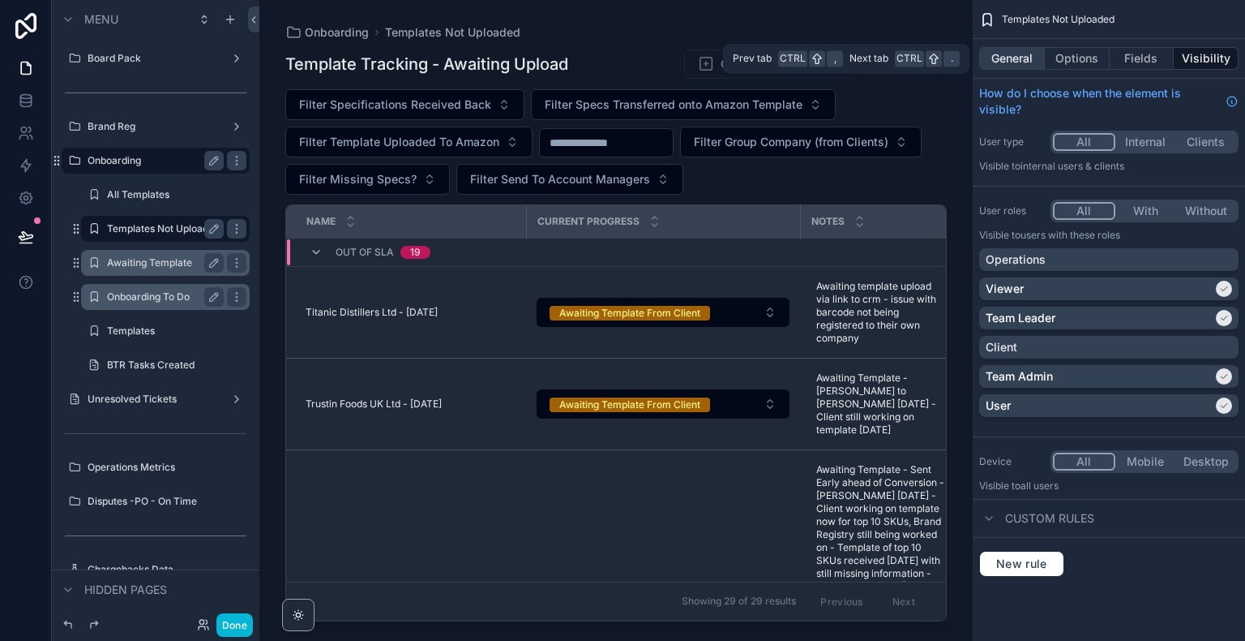
click at [1023, 63] on button "General" at bounding box center [1012, 58] width 66 height 23
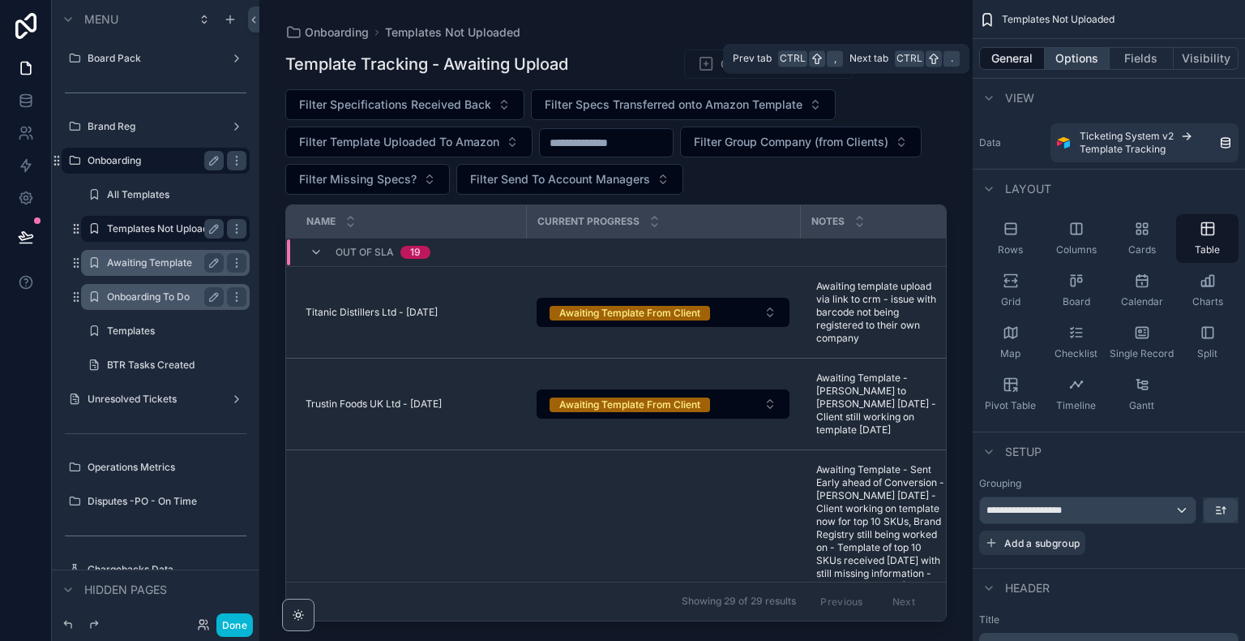
click at [1099, 54] on button "Options" at bounding box center [1077, 58] width 65 height 23
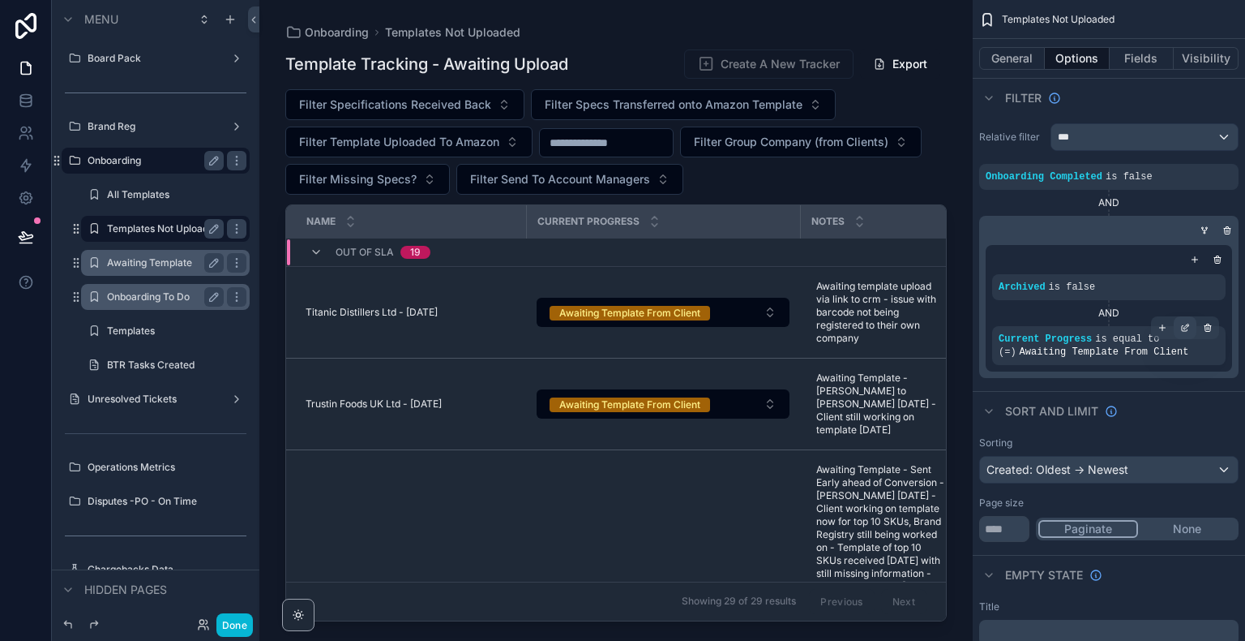
click at [1182, 324] on icon "scrollable content" at bounding box center [1186, 328] width 10 height 10
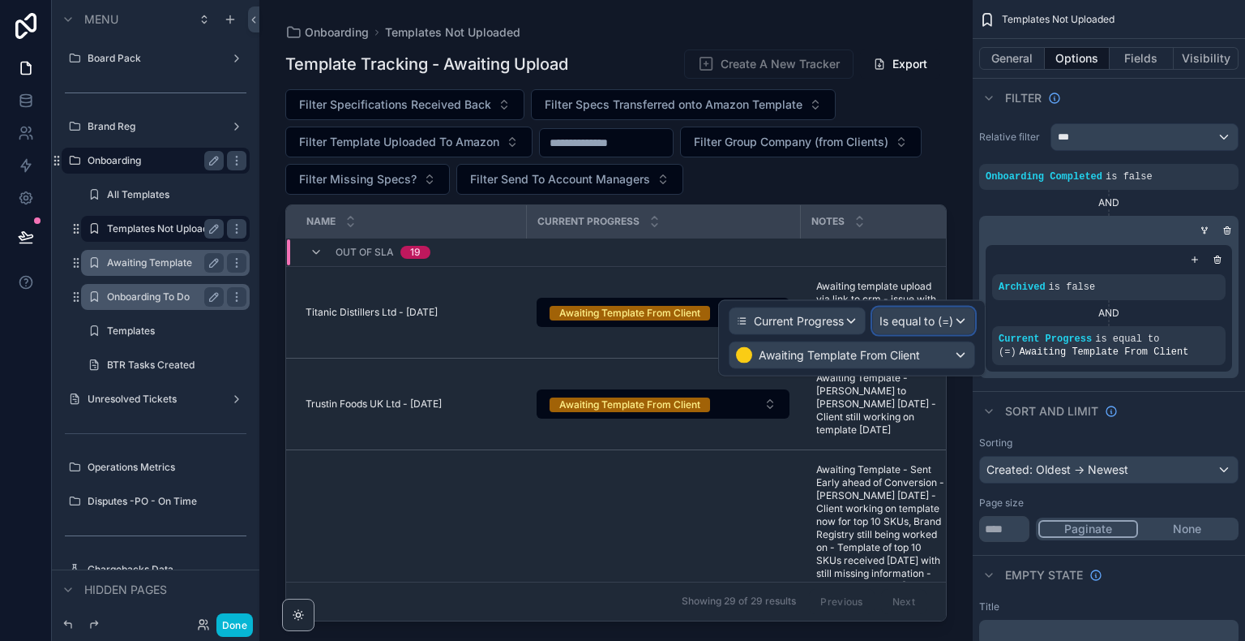
click at [925, 319] on span "Is equal to (=)" at bounding box center [917, 321] width 74 height 16
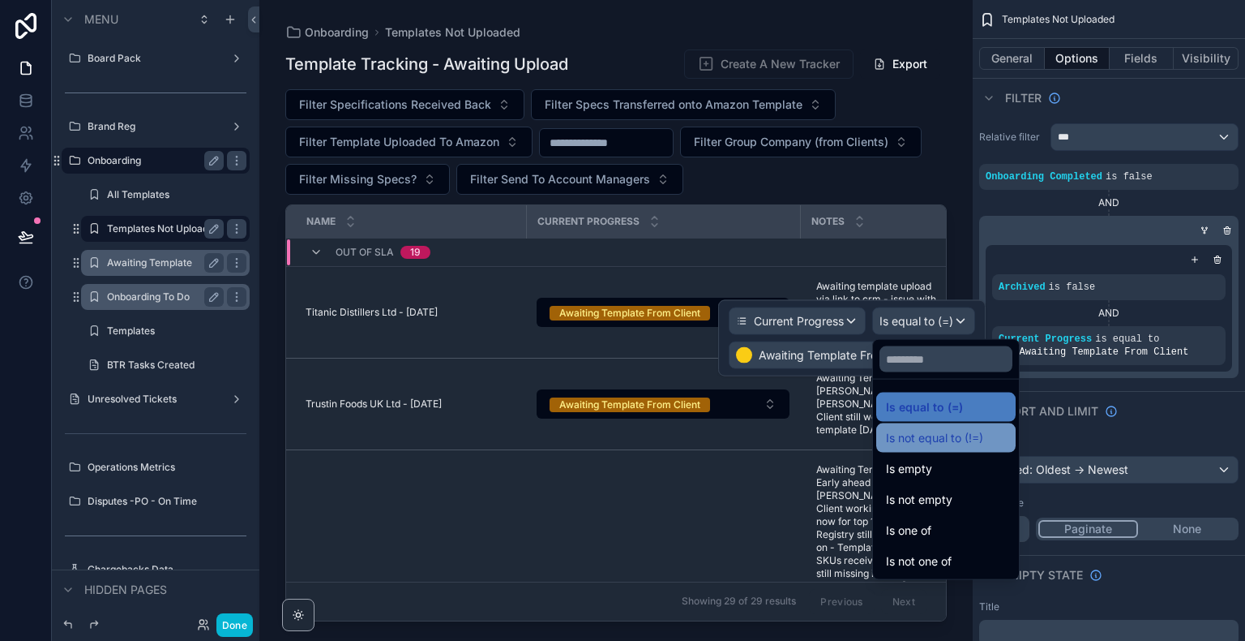
click at [928, 446] on span "Is not equal to (!=)" at bounding box center [934, 437] width 97 height 19
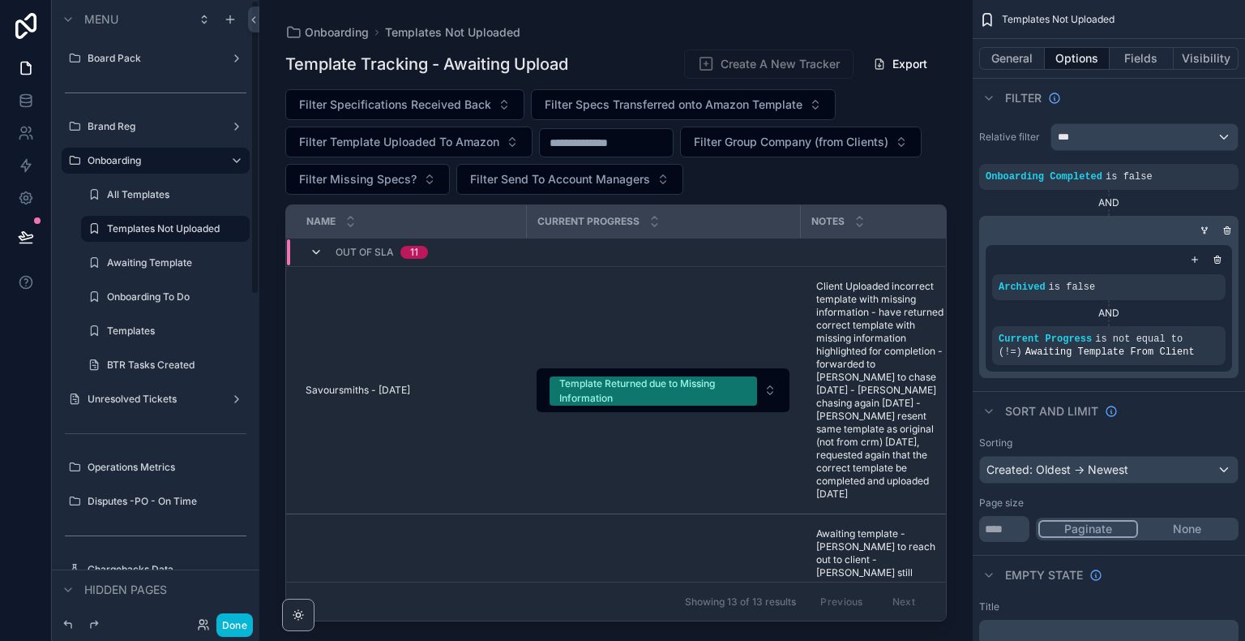
click at [315, 246] on icon "scrollable content" at bounding box center [316, 252] width 13 height 13
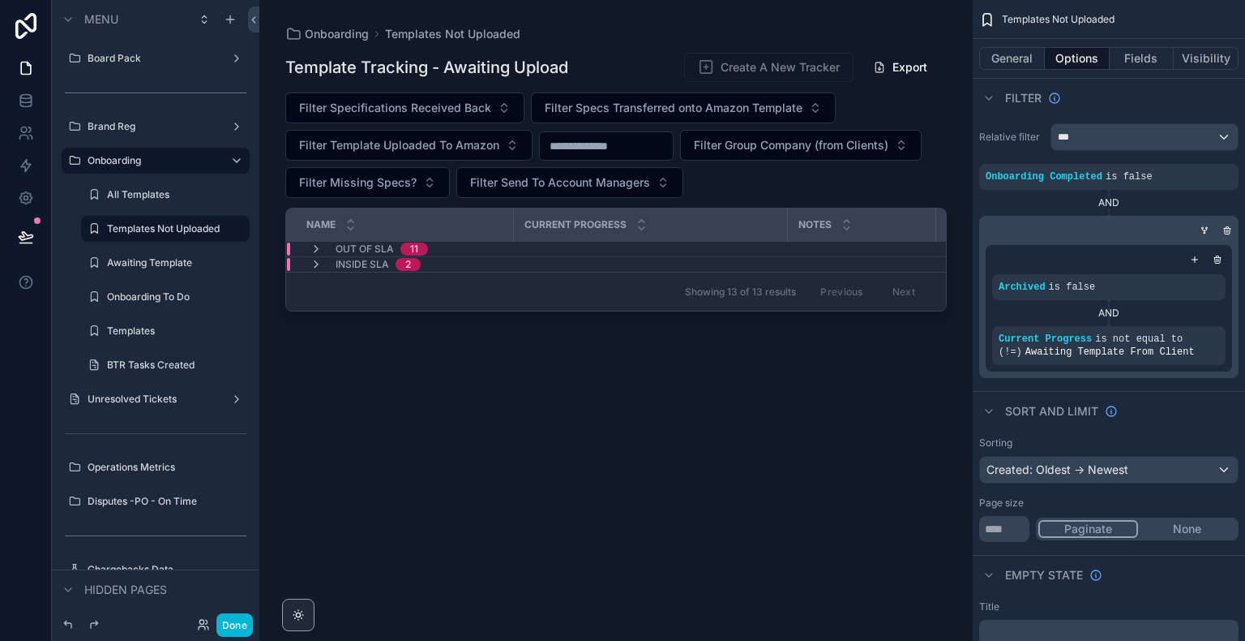
click at [273, 276] on div "Onboarding Templates Not Uploaded Template Tracking - Awaiting Upload Create A …" at bounding box center [616, 310] width 714 height 621
click at [159, 260] on label "Awaiting Template" at bounding box center [162, 262] width 110 height 13
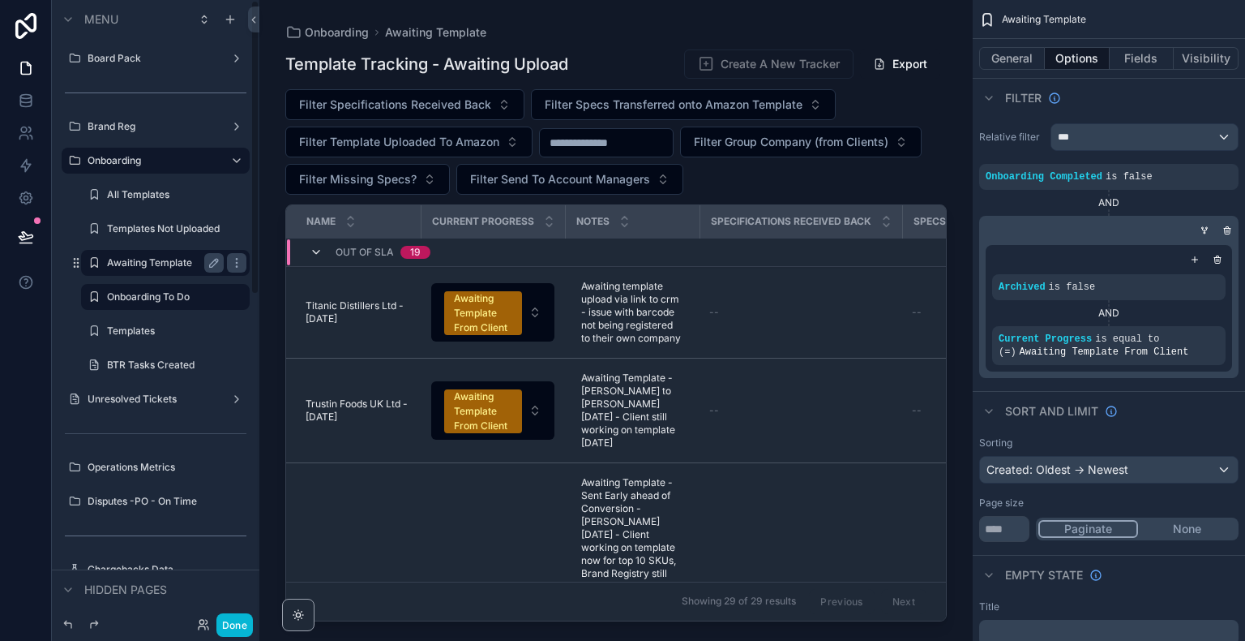
click at [314, 251] on icon "scrollable content" at bounding box center [316, 252] width 13 height 13
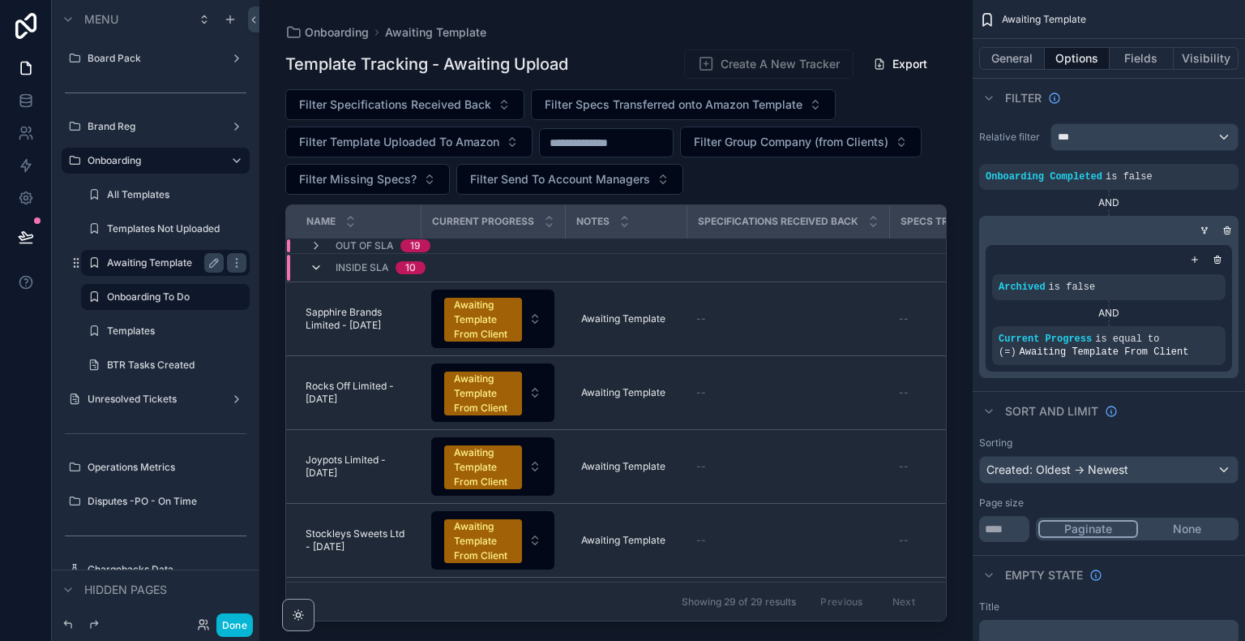
click at [315, 268] on icon "scrollable content" at bounding box center [316, 267] width 13 height 13
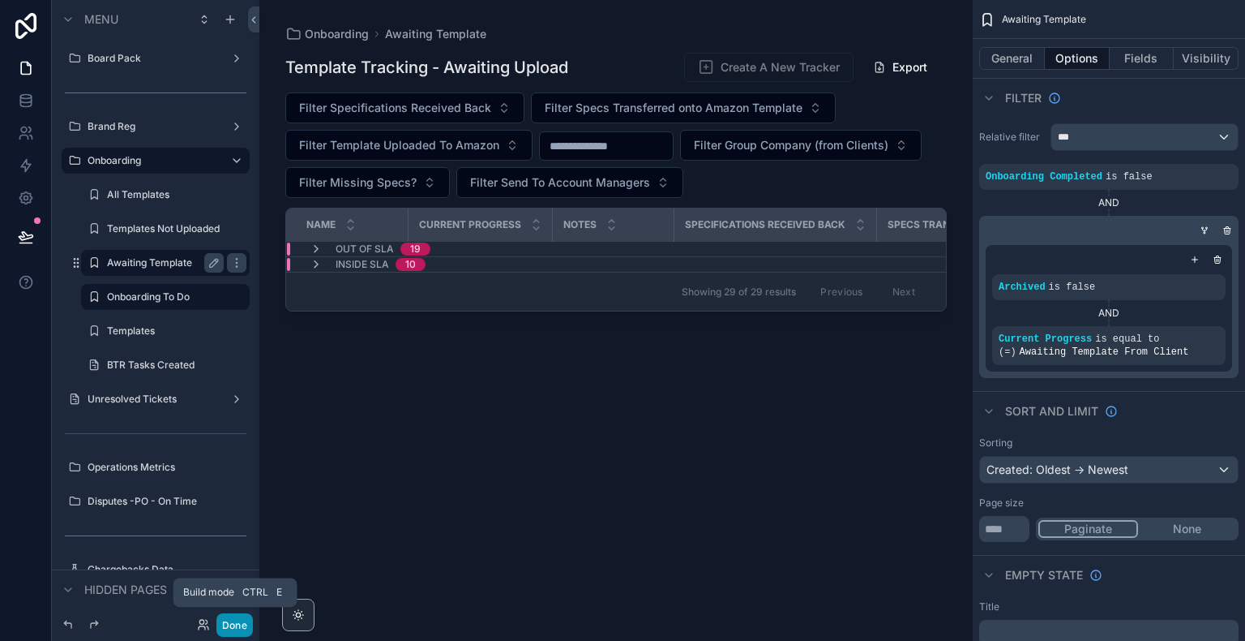
click at [234, 631] on button "Done" at bounding box center [234, 625] width 36 height 24
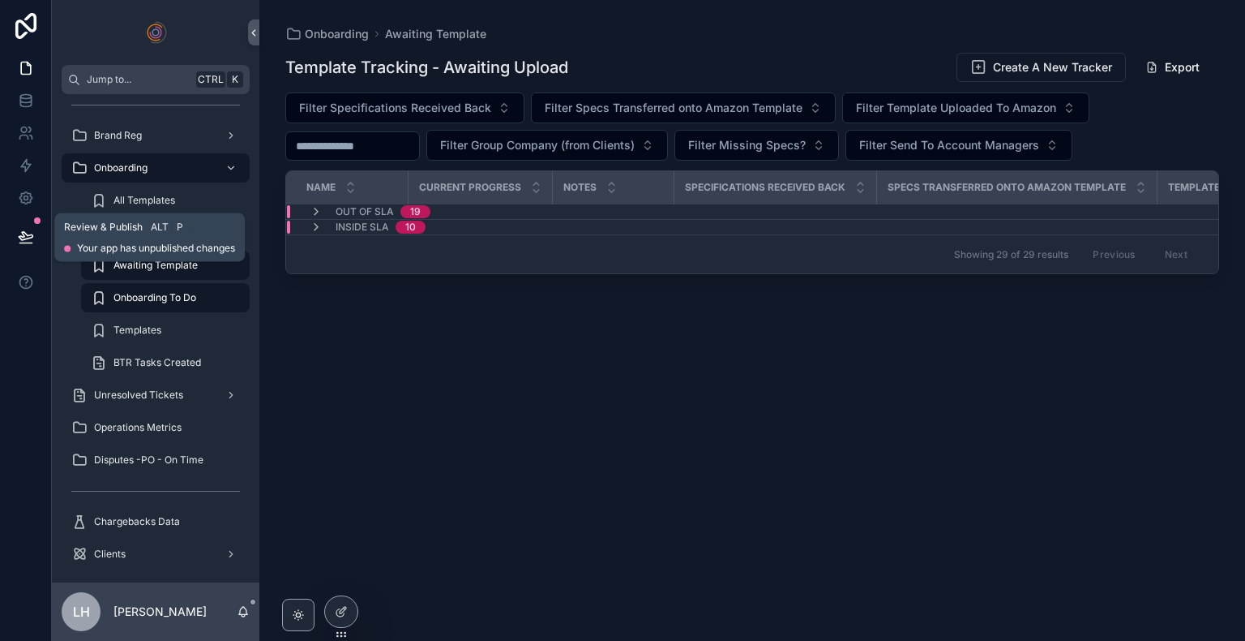
click at [28, 237] on icon at bounding box center [26, 237] width 16 height 16
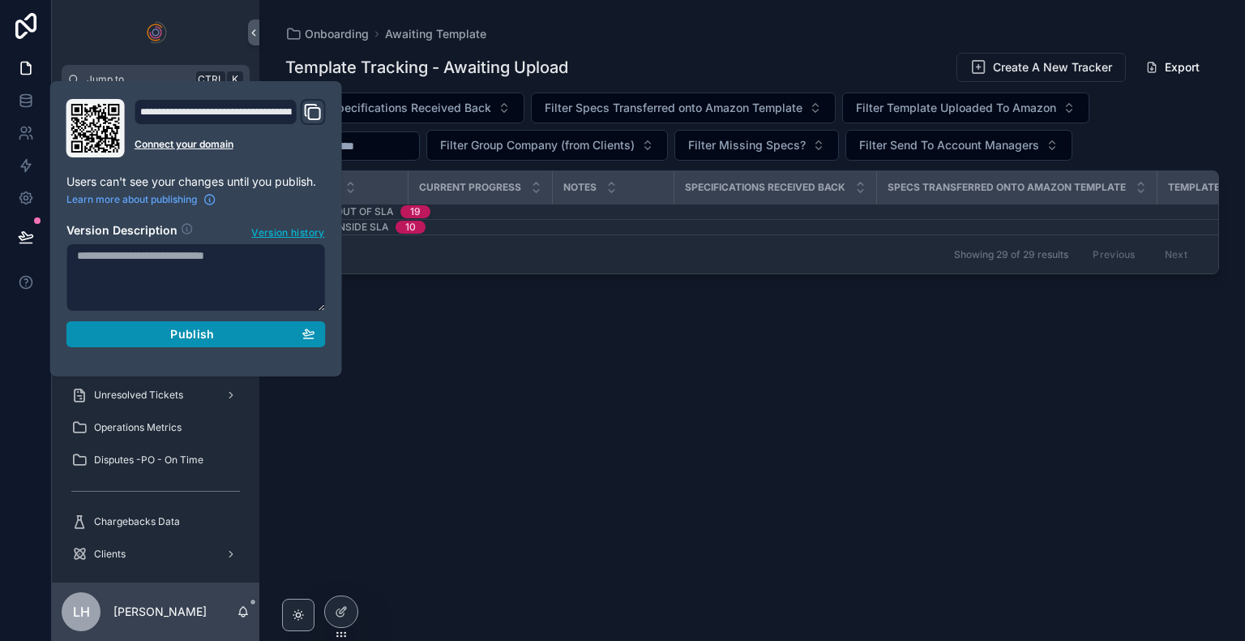
click at [189, 342] on button "Publish" at bounding box center [195, 334] width 259 height 26
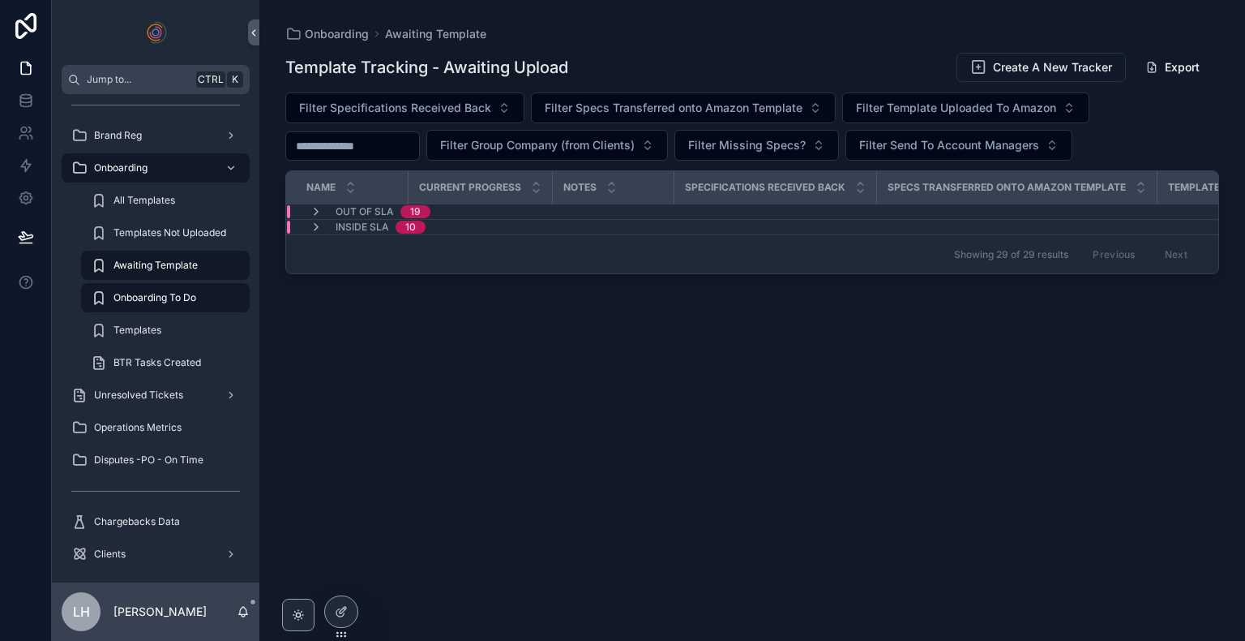
click at [401, 355] on div "Template Tracking - Awaiting Upload Create A New Tracker Export Filter Specific…" at bounding box center [752, 331] width 934 height 579
click at [402, 355] on div "Template Tracking - Awaiting Upload Create A New Tracker Export Filter Specific…" at bounding box center [752, 331] width 934 height 579
